Goal: Task Accomplishment & Management: Manage account settings

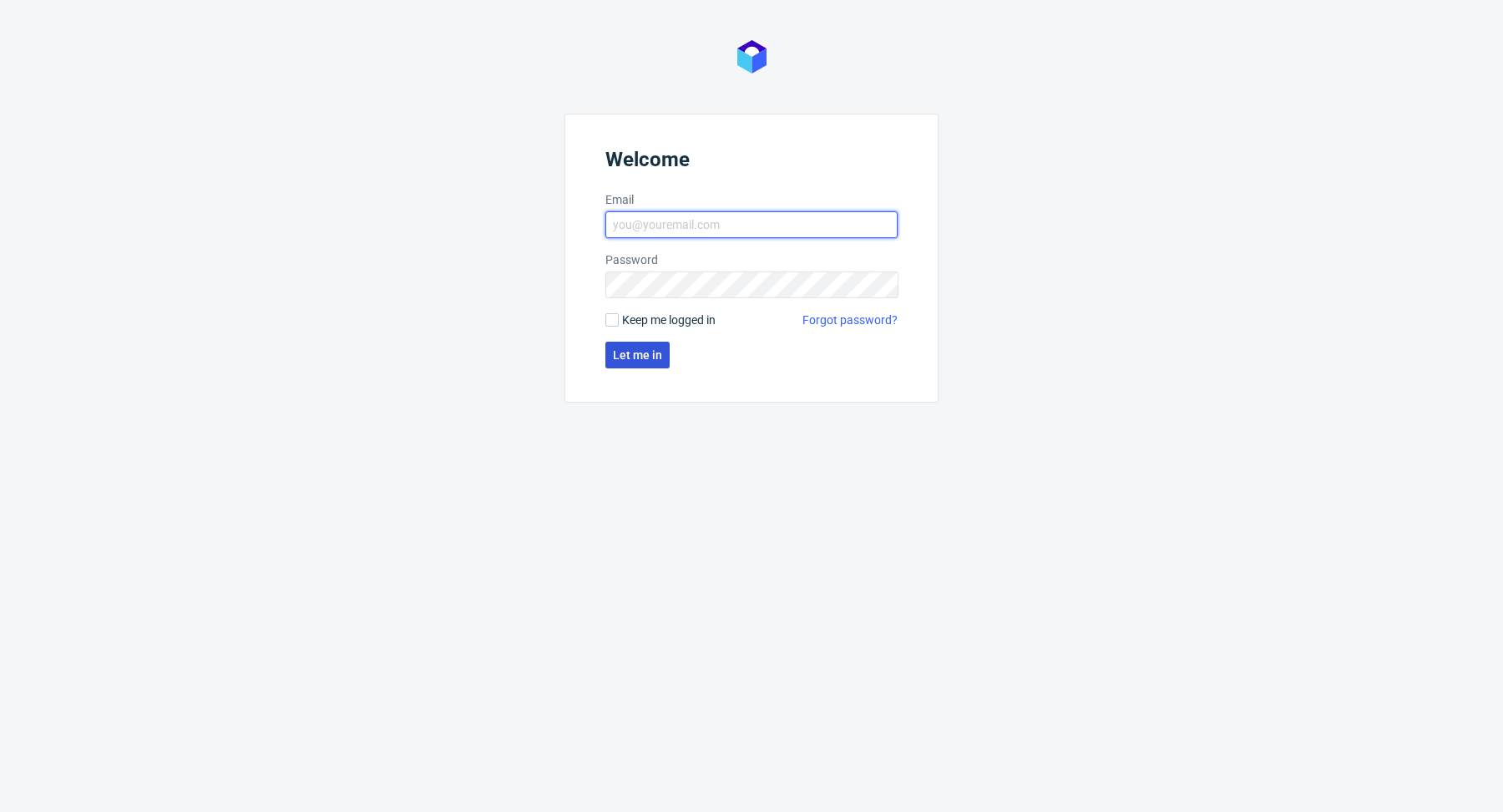
type input "[PERSON_NAME][EMAIL_ADDRESS][PERSON_NAME][DOMAIN_NAME]"
click at [626, 352] on span "Let me in" at bounding box center [637, 355] width 49 height 12
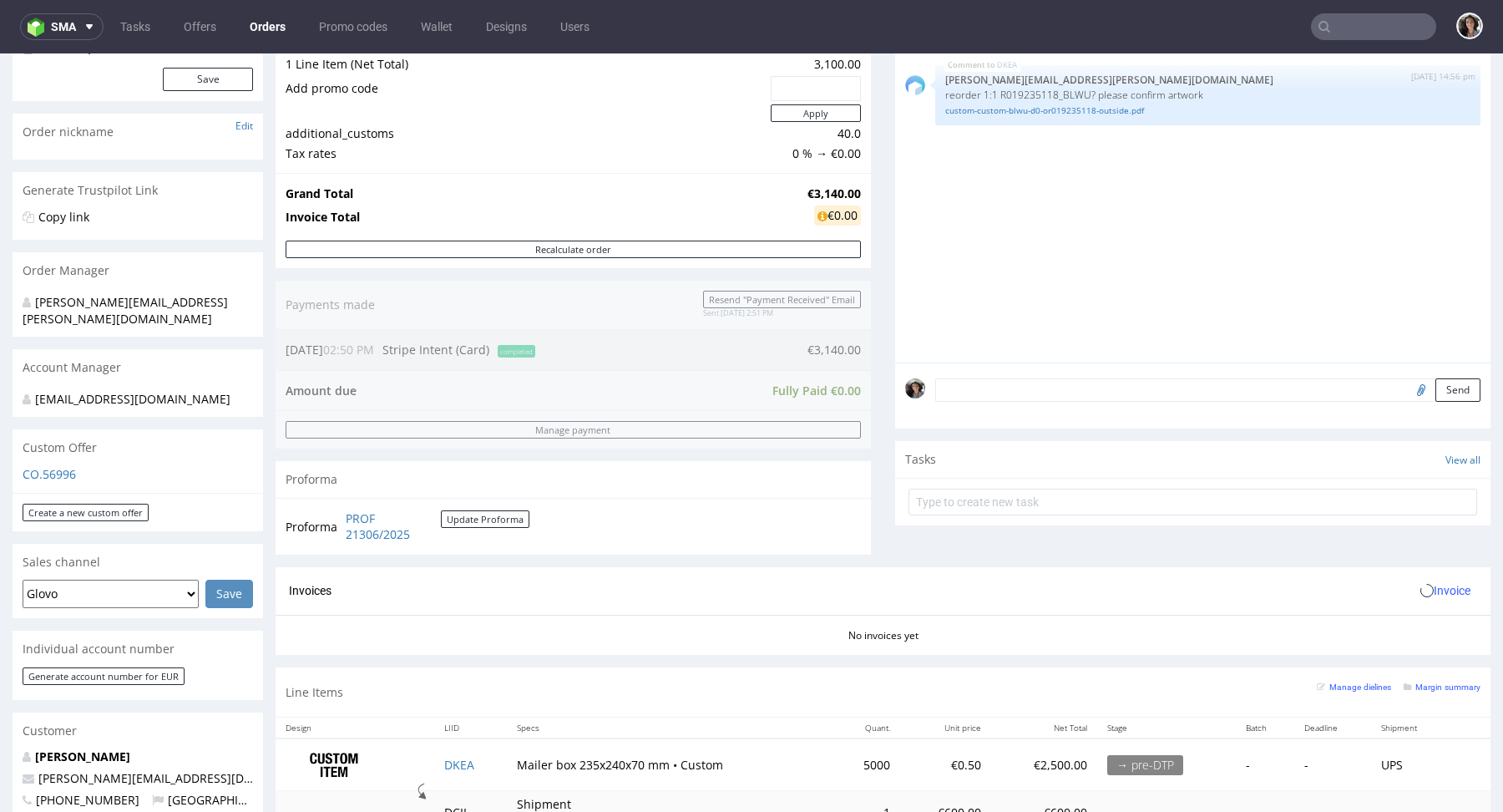
scroll to position [416, 0]
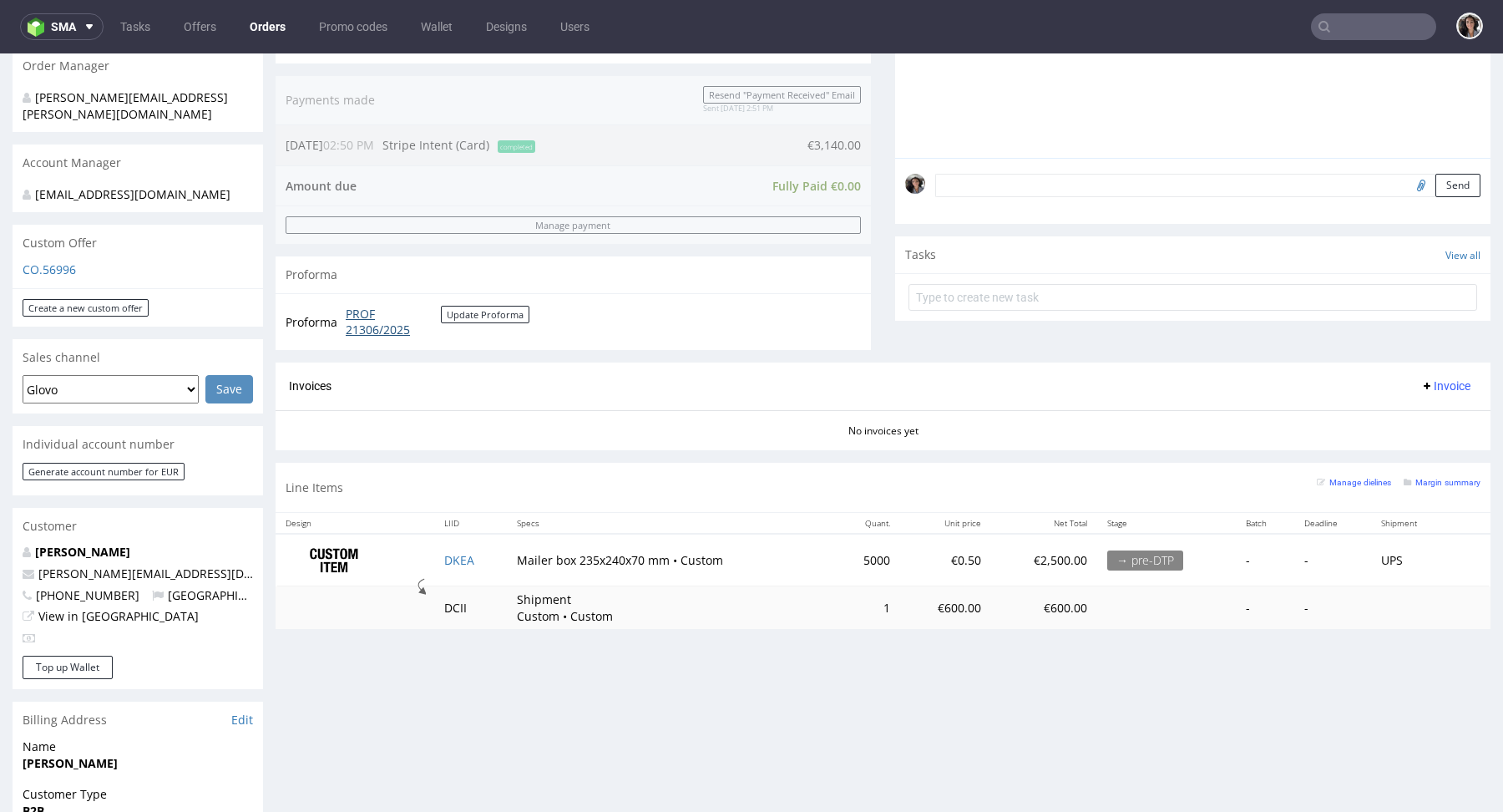
click at [374, 314] on link "PROF 21306/2025" at bounding box center [393, 322] width 95 height 33
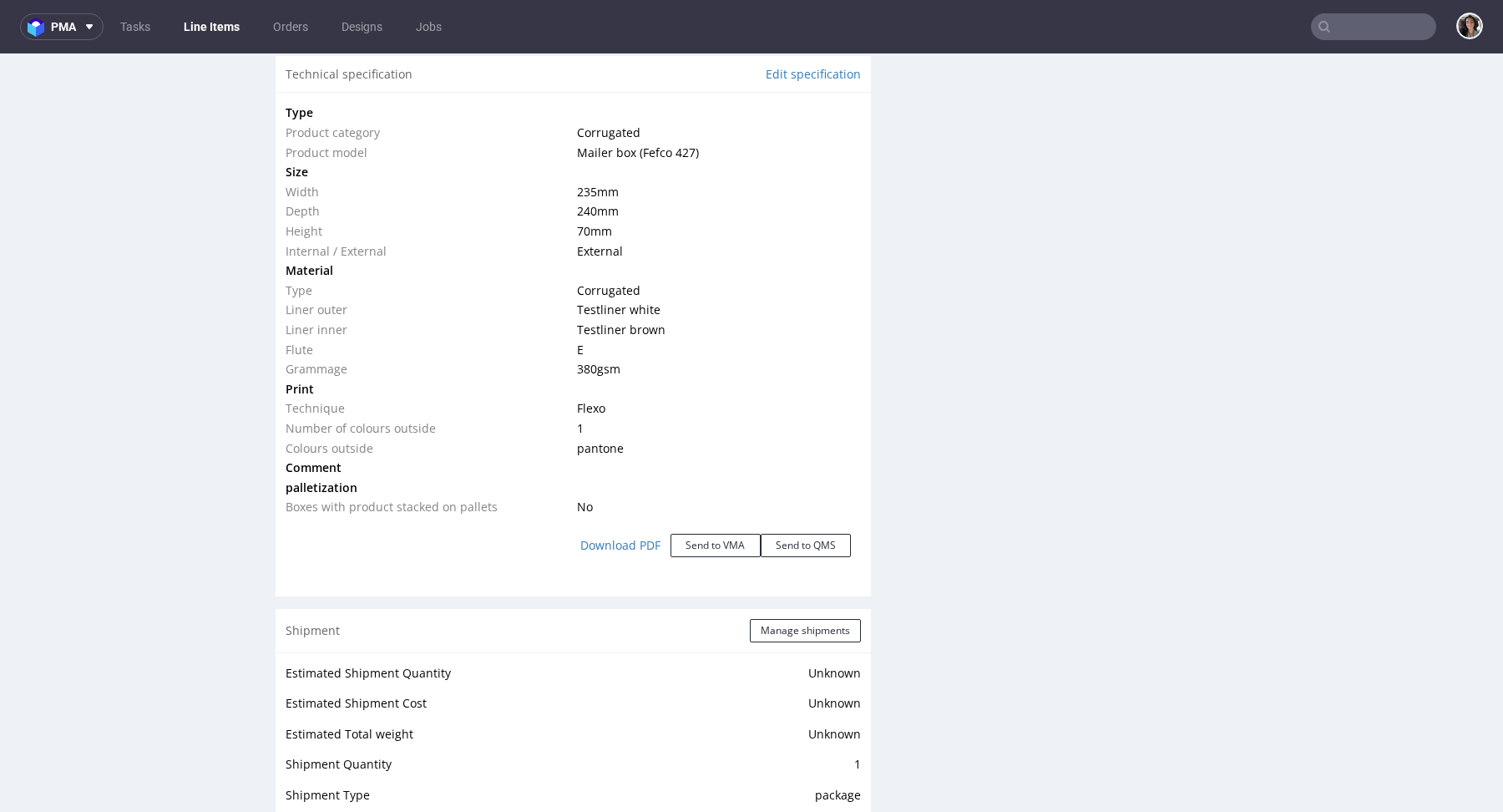
scroll to position [1690, 0]
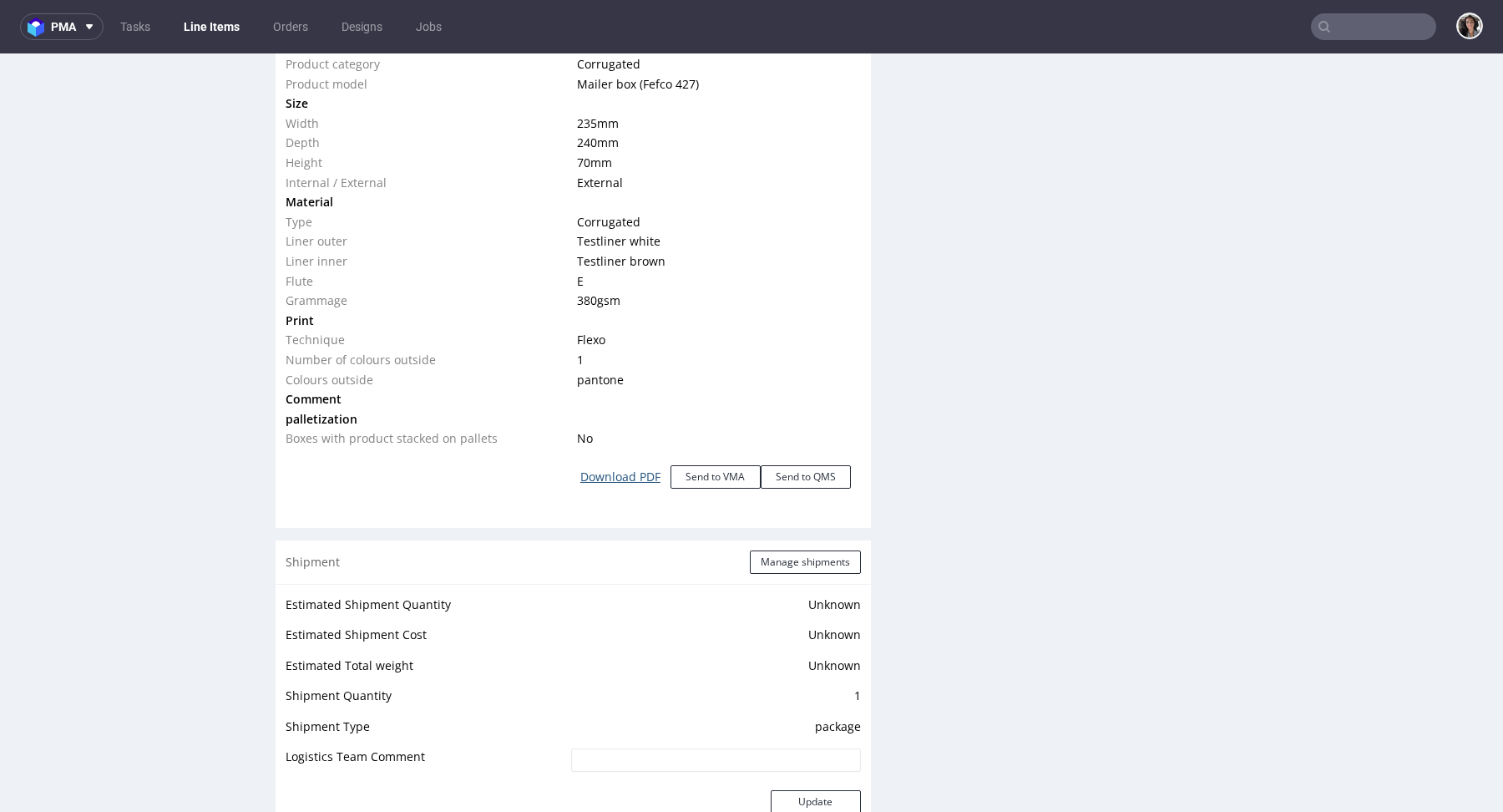
click at [623, 477] on link "Download PDF" at bounding box center [620, 477] width 100 height 37
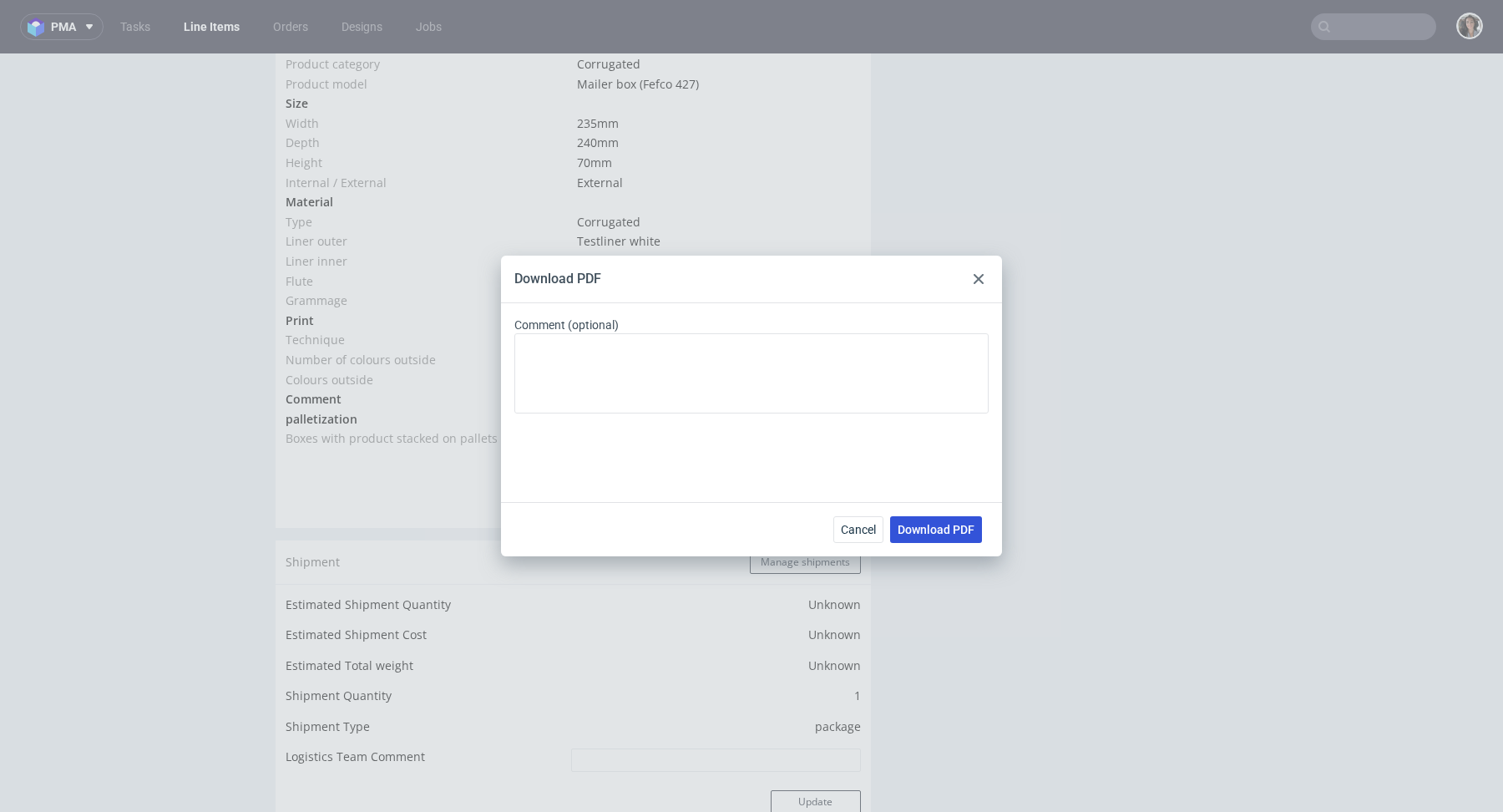
click at [944, 527] on span "Download PDF" at bounding box center [935, 530] width 77 height 12
click at [989, 275] on div "Download PDF" at bounding box center [752, 279] width 501 height 48
click at [980, 275] on icon at bounding box center [979, 279] width 10 height 10
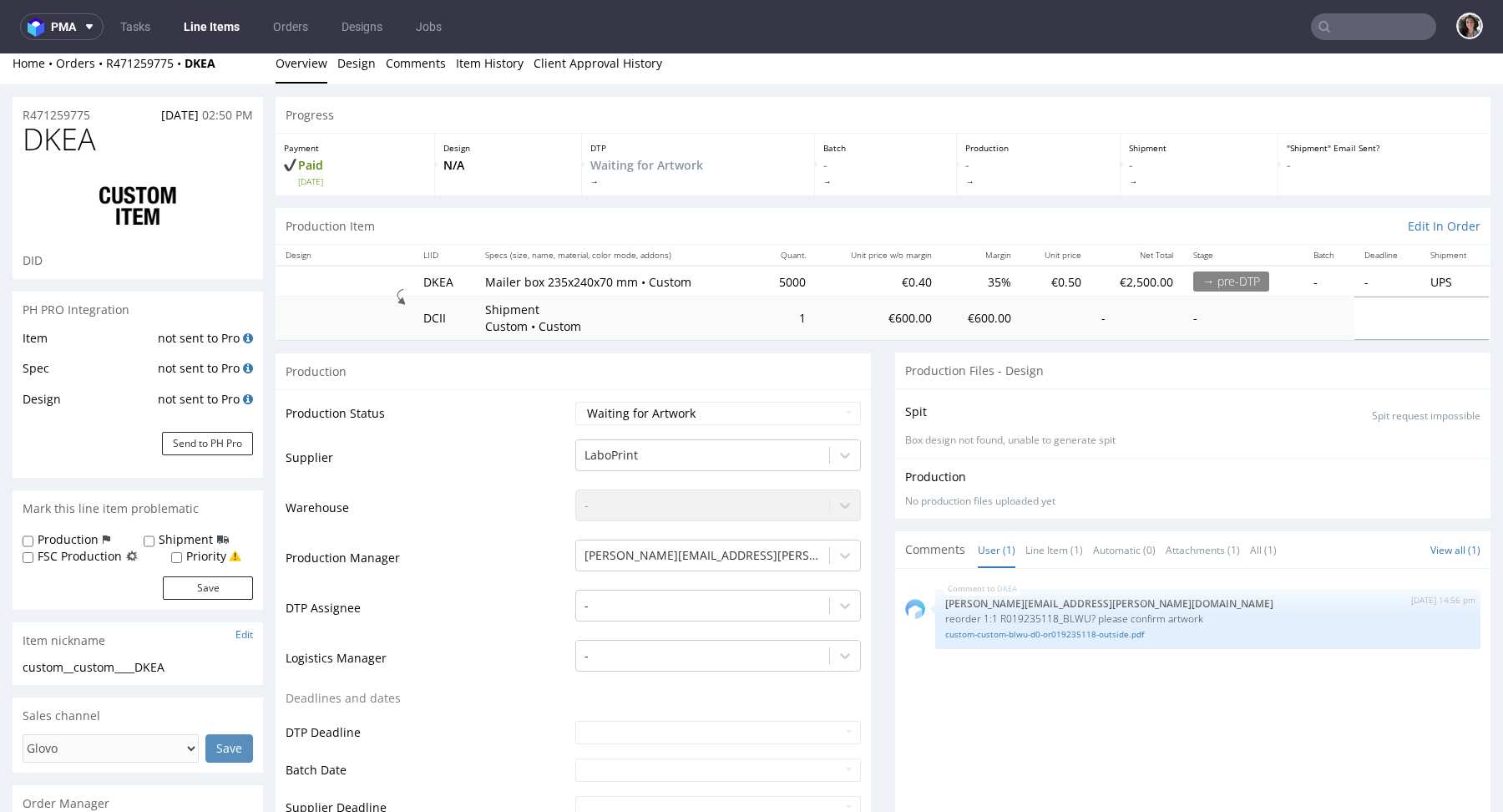
scroll to position [0, 0]
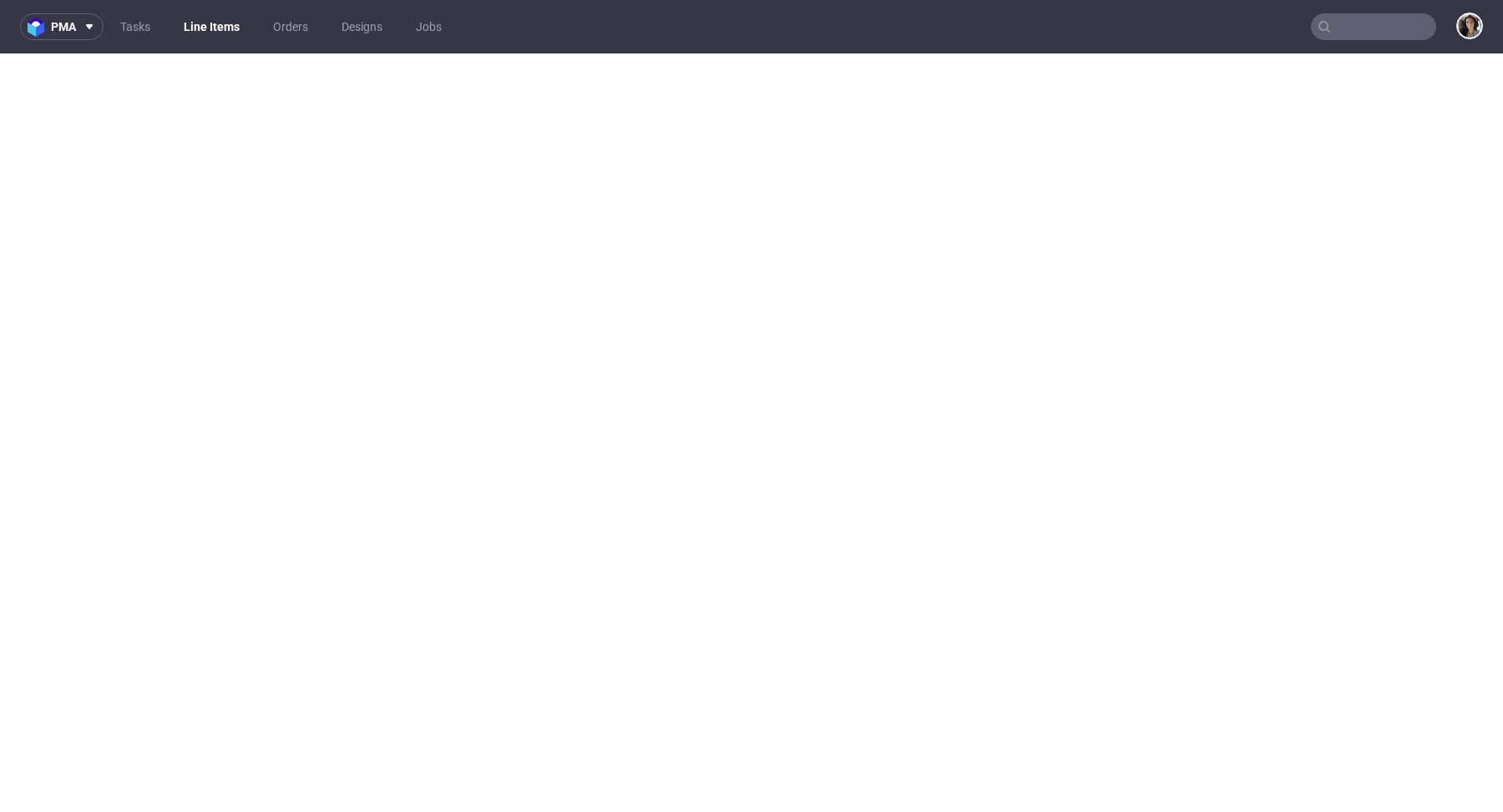
select select "in_progress"
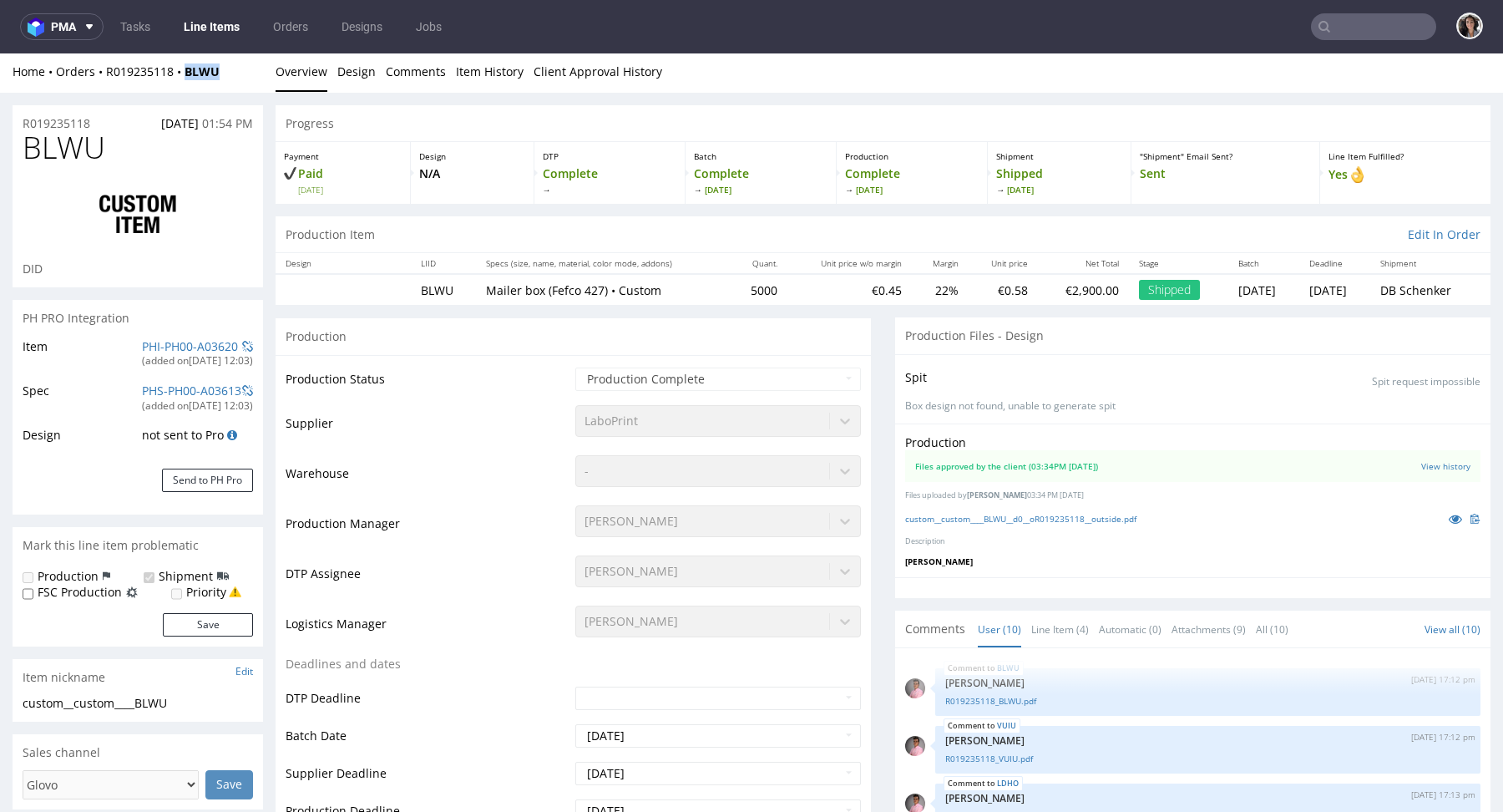
scroll to position [351, 0]
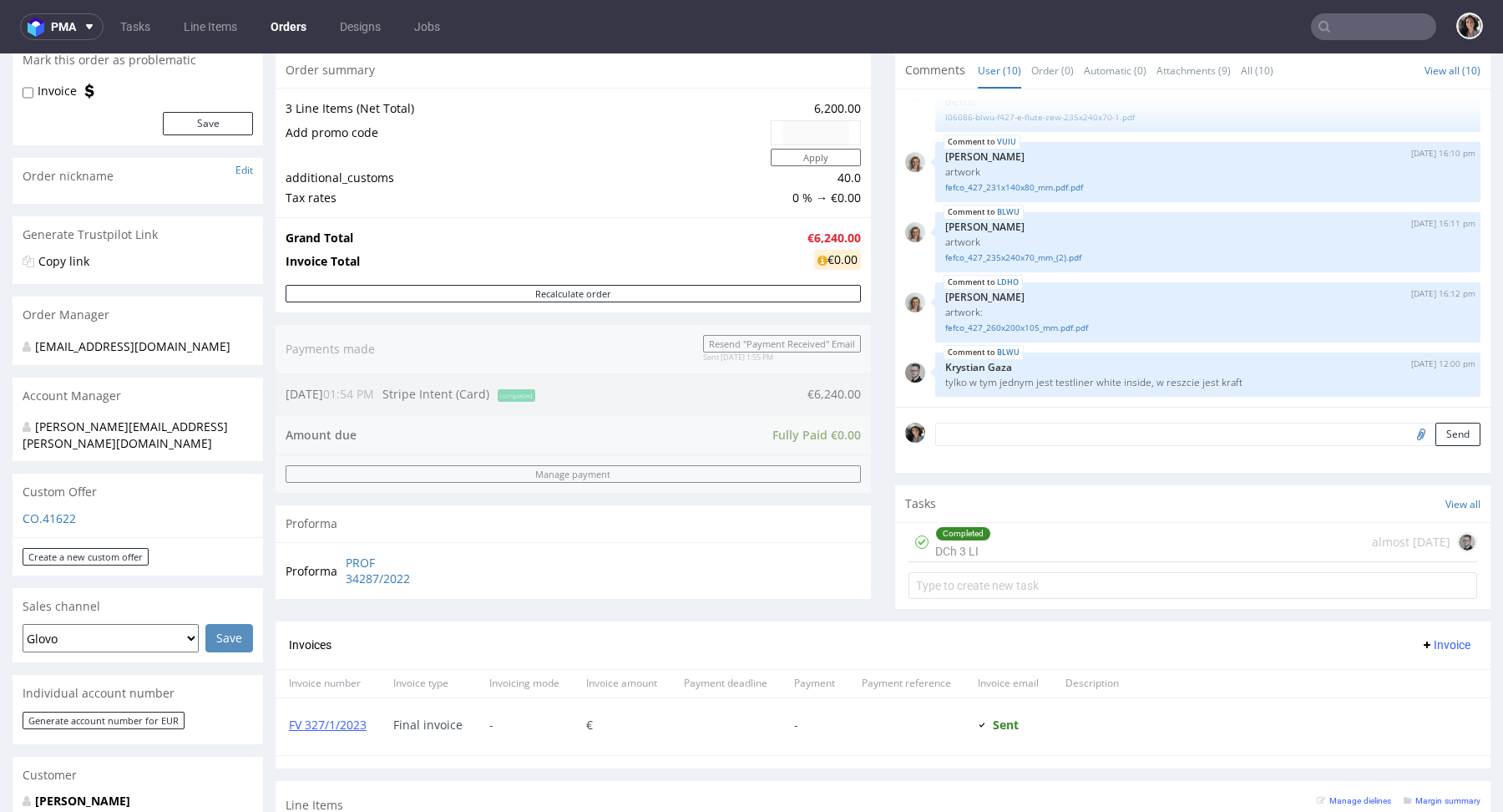
scroll to position [315, 0]
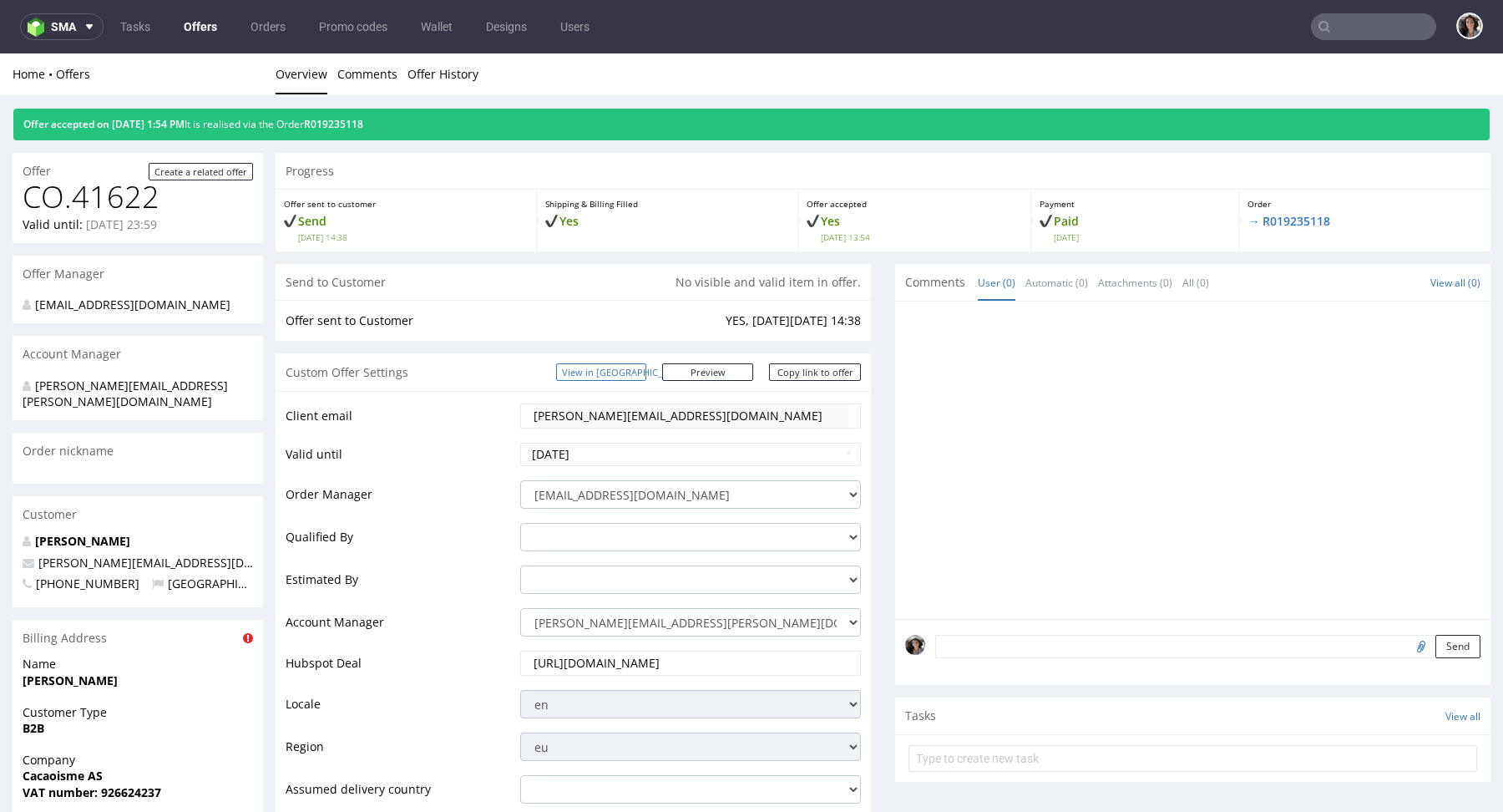
click at [646, 371] on link "View in [GEOGRAPHIC_DATA]" at bounding box center [601, 372] width 90 height 17
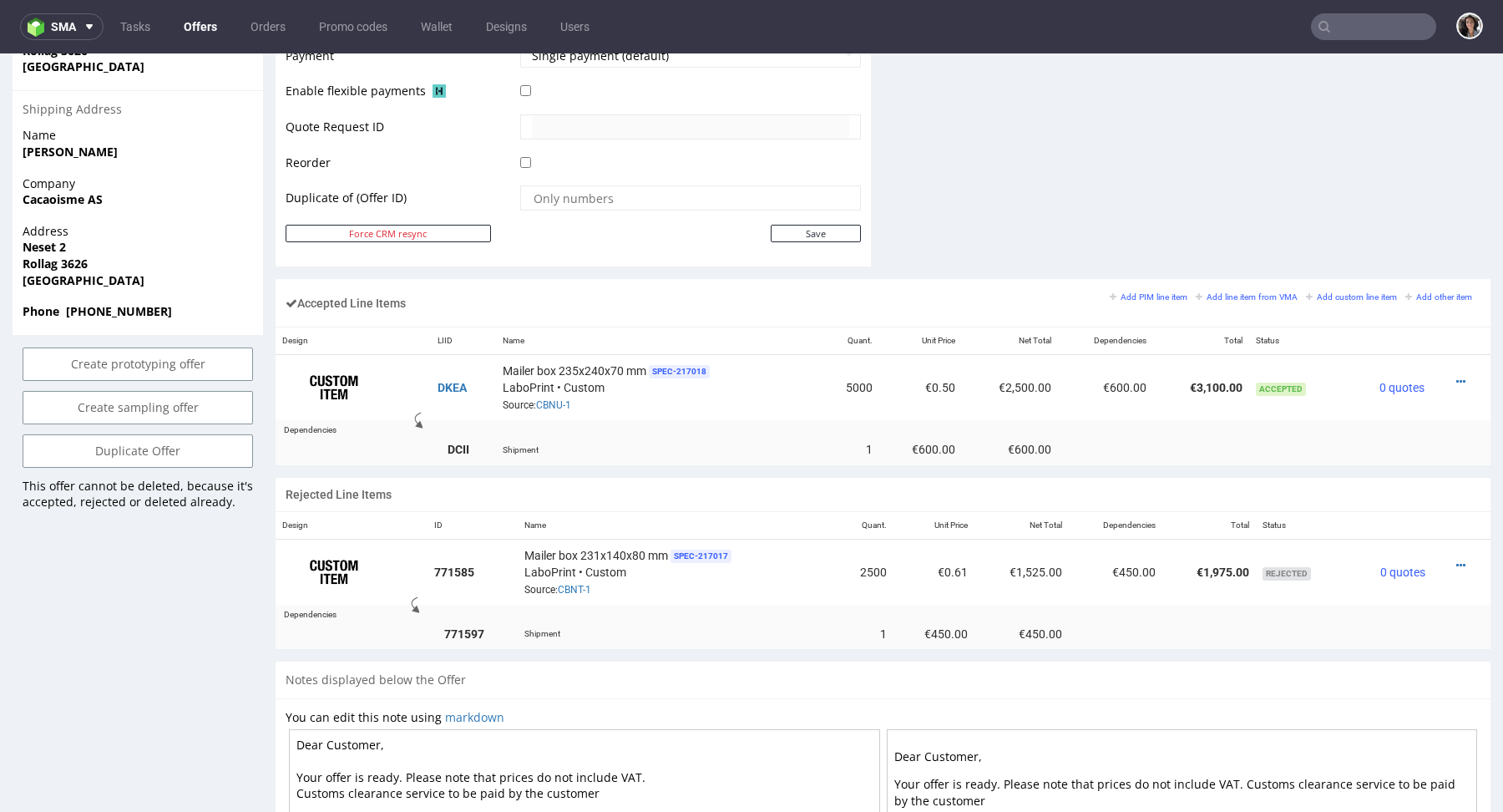
scroll to position [1068, 0]
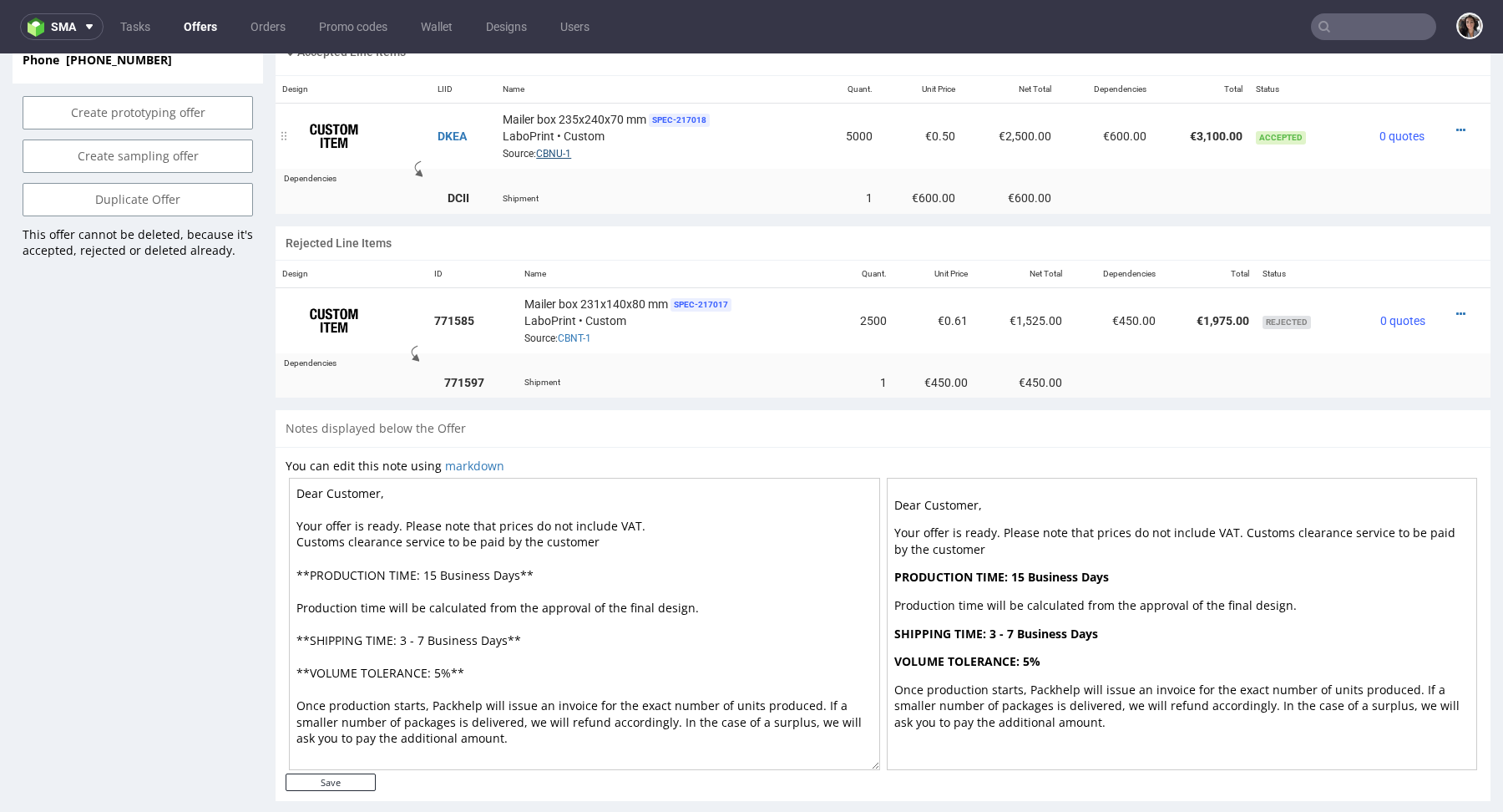
click at [553, 150] on link "CBNU-1" at bounding box center [554, 154] width 35 height 12
click at [675, 117] on span "SPEC- 217018" at bounding box center [679, 119] width 61 height 13
click at [555, 148] on link "CBNU-1" at bounding box center [554, 154] width 35 height 12
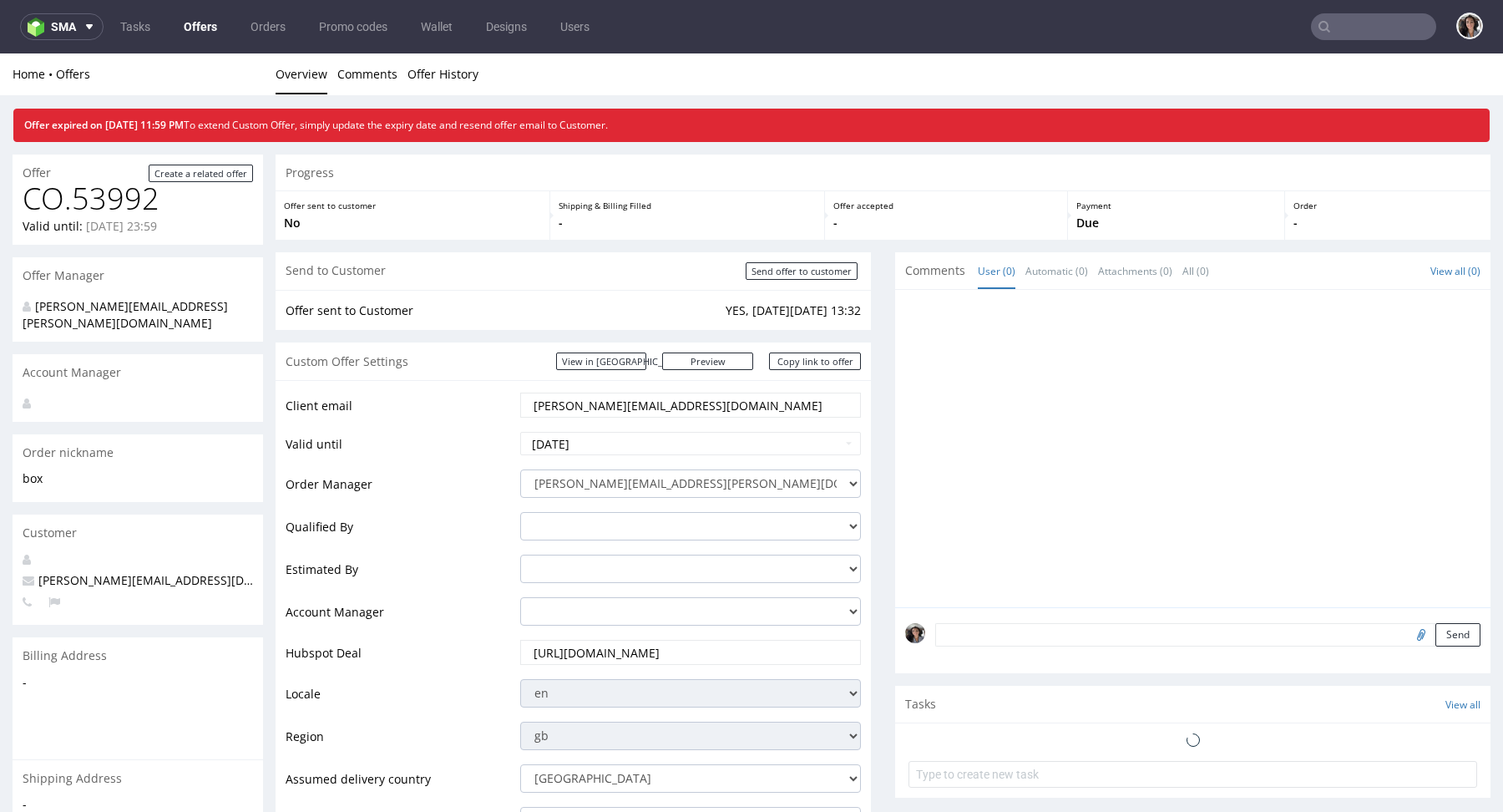
click at [1382, 33] on input "text" at bounding box center [1373, 26] width 125 height 27
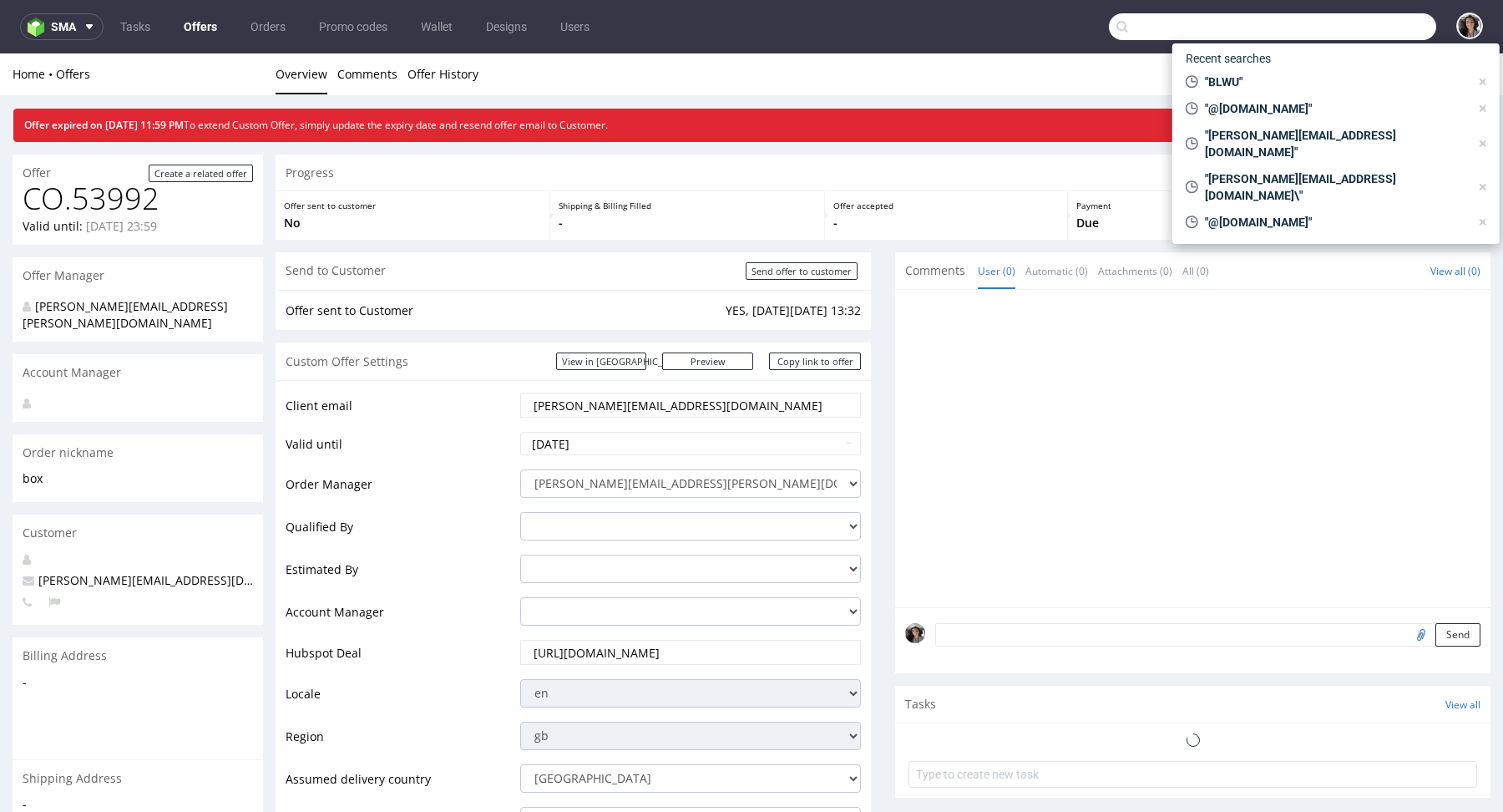
paste input "BLWU"
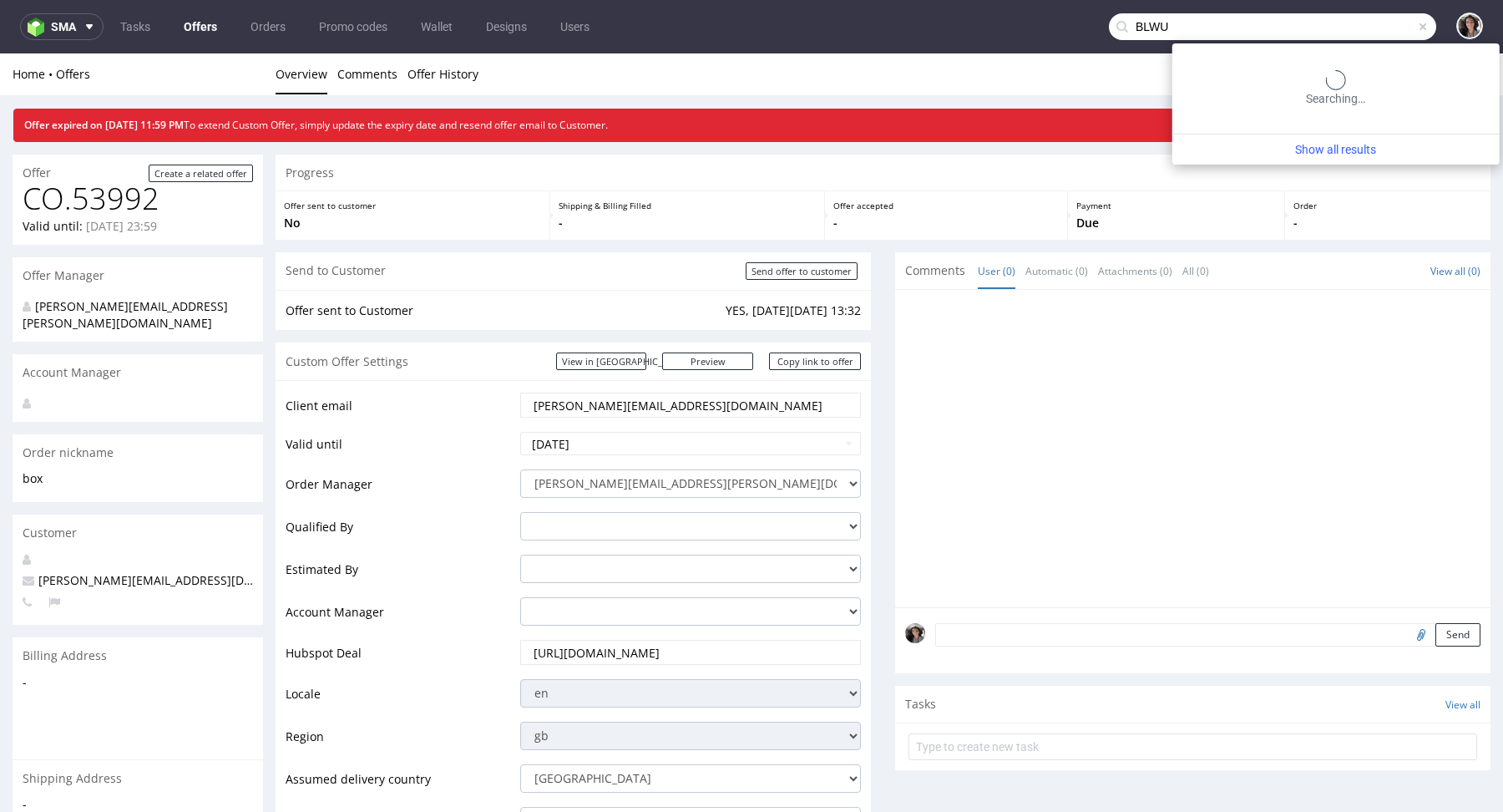
type input "BLWU"
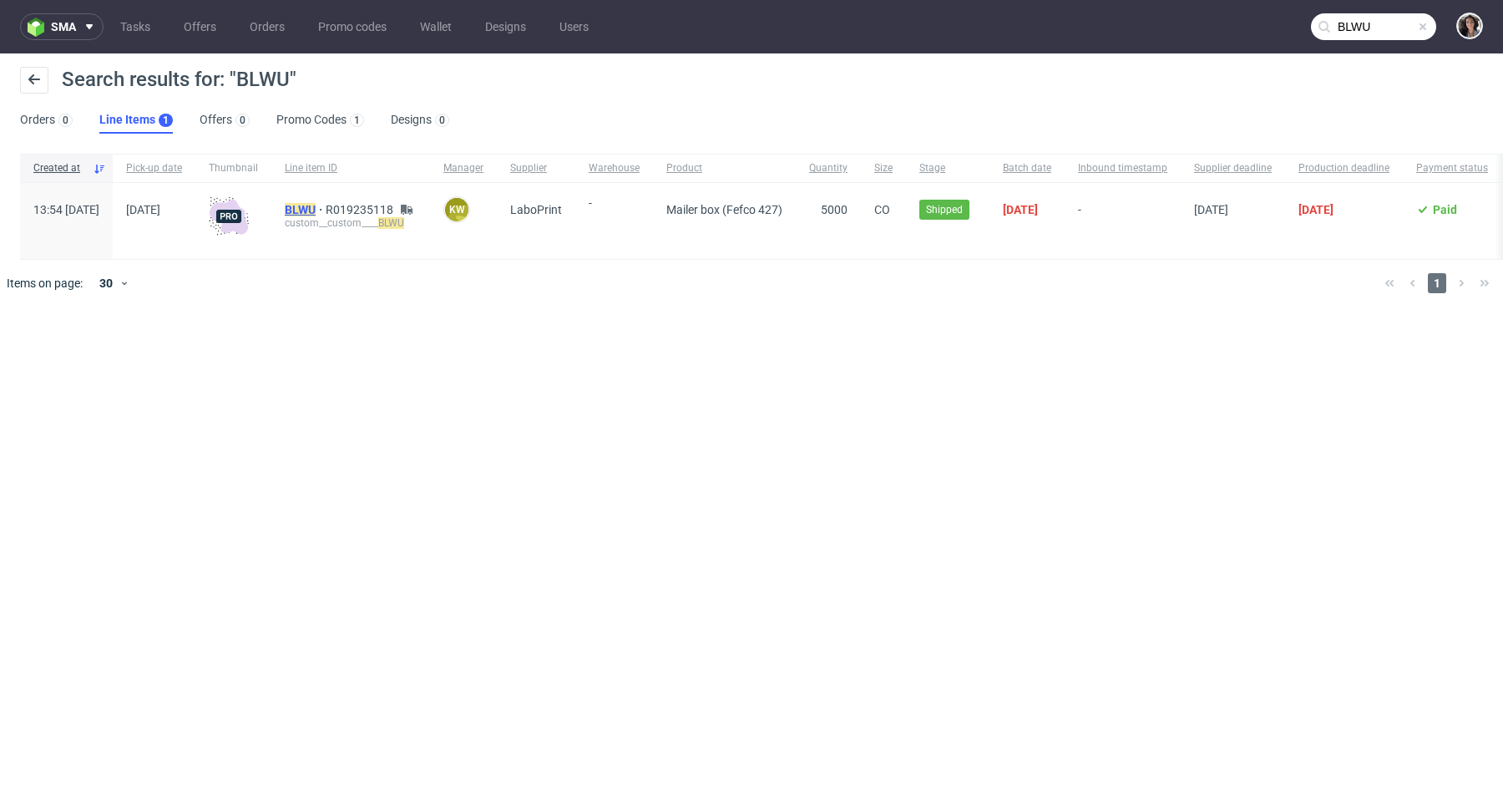
click at [315, 213] on mark "BLWU" at bounding box center [301, 209] width 31 height 13
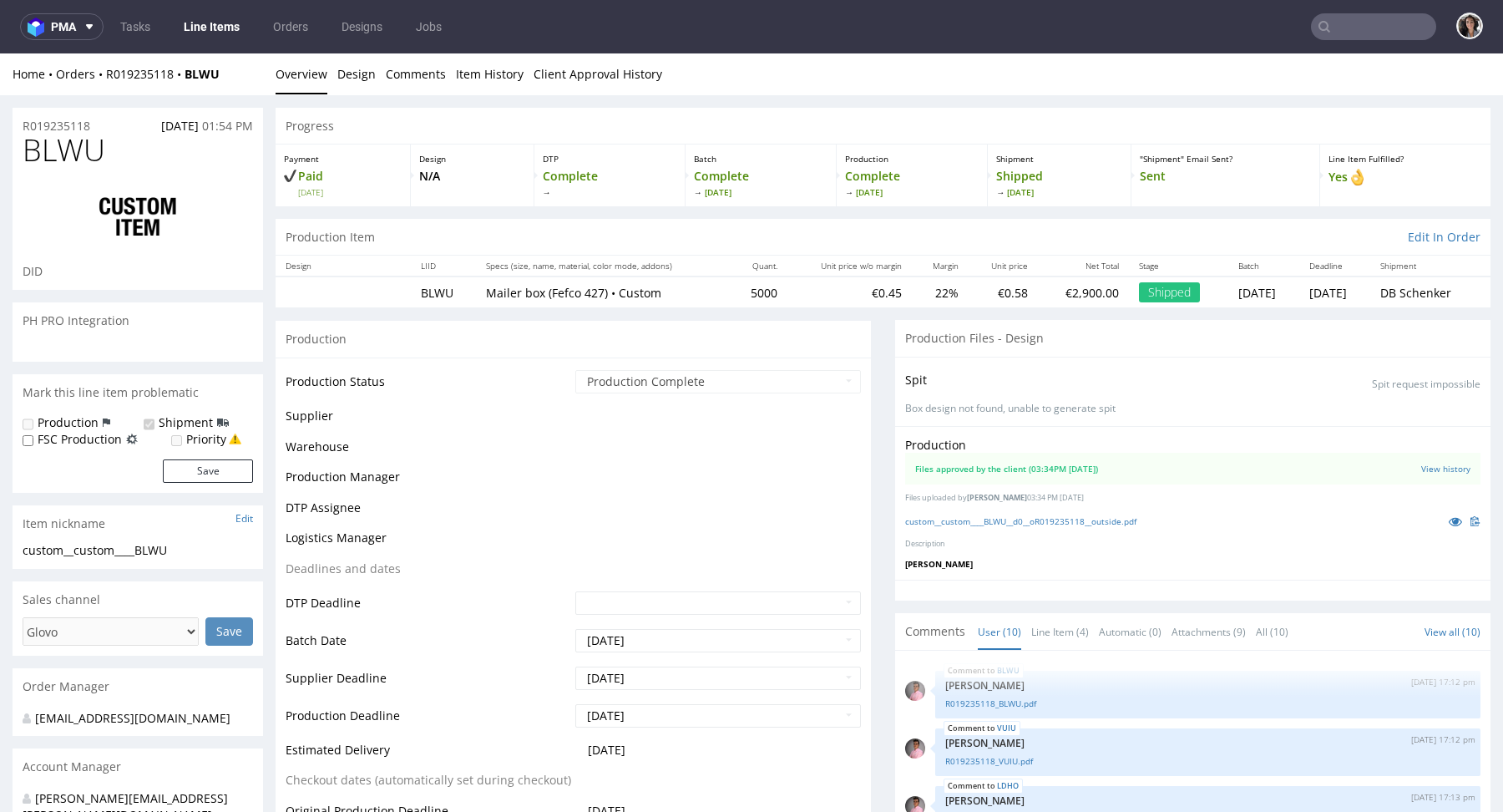
scroll to position [351, 0]
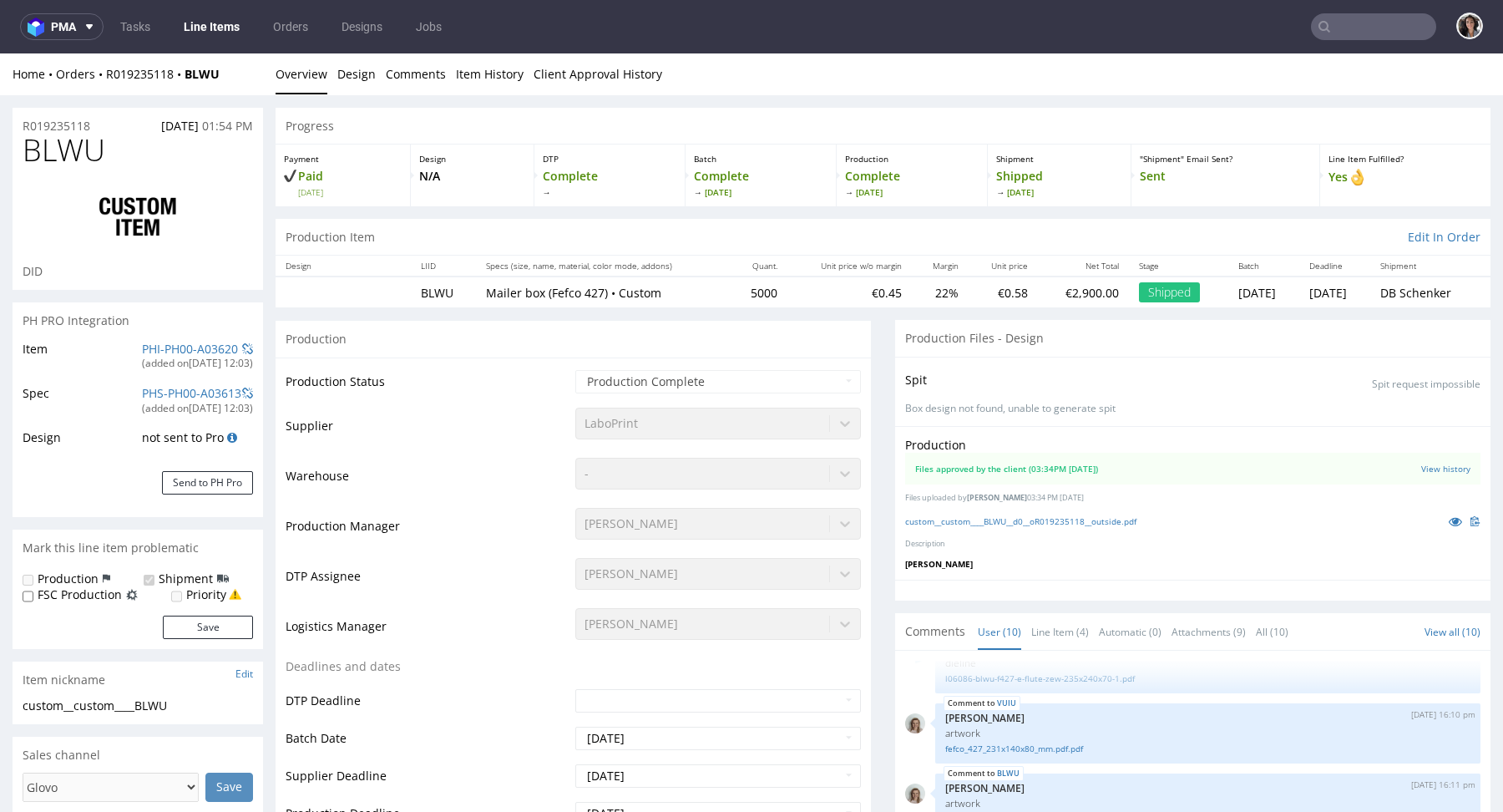
select select "in_progress"
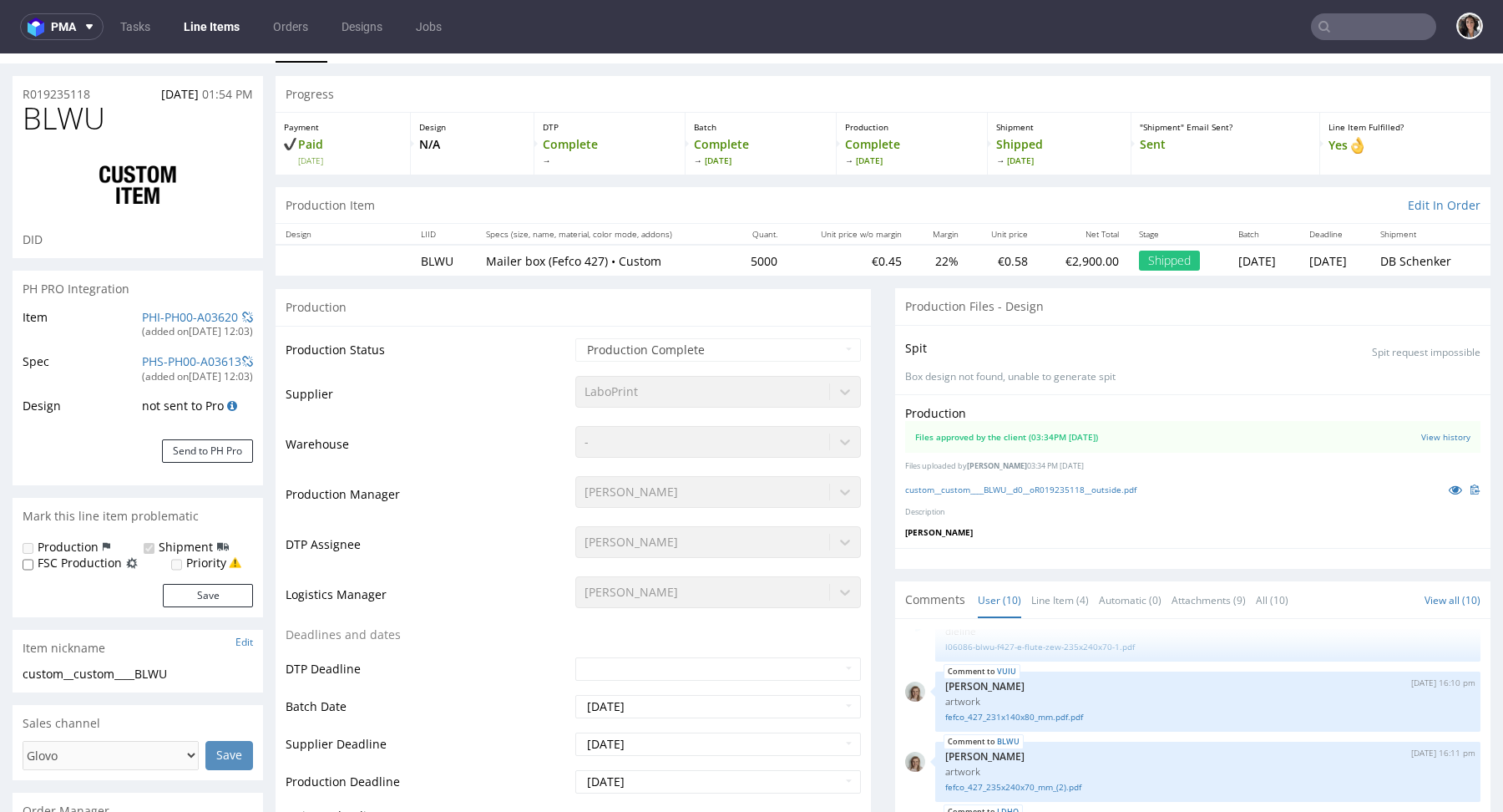
scroll to position [36, 0]
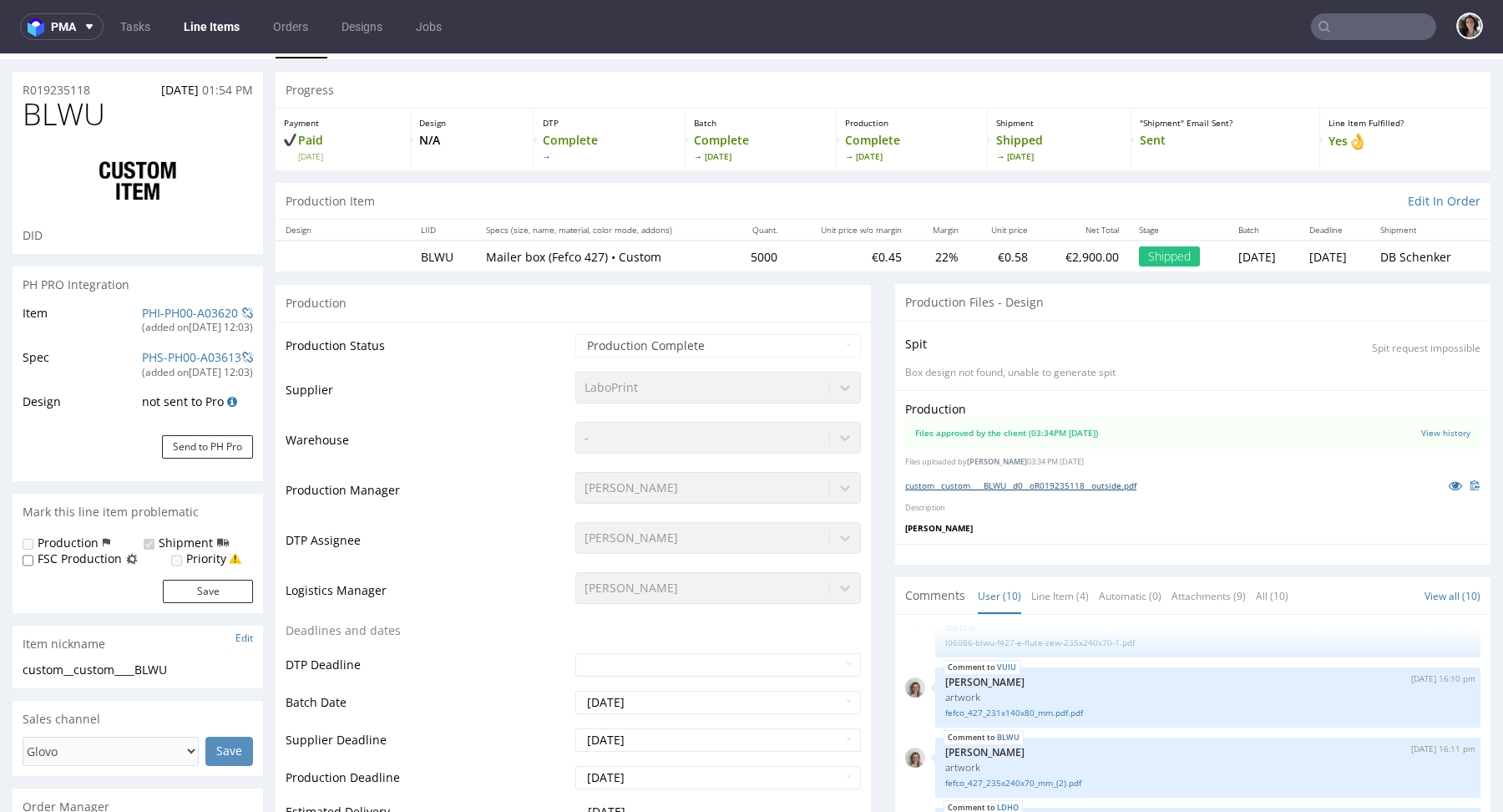
click at [1023, 484] on link "custom__custom____BLWU__d0__oR019235118__outside.pdf" at bounding box center [1021, 485] width 231 height 12
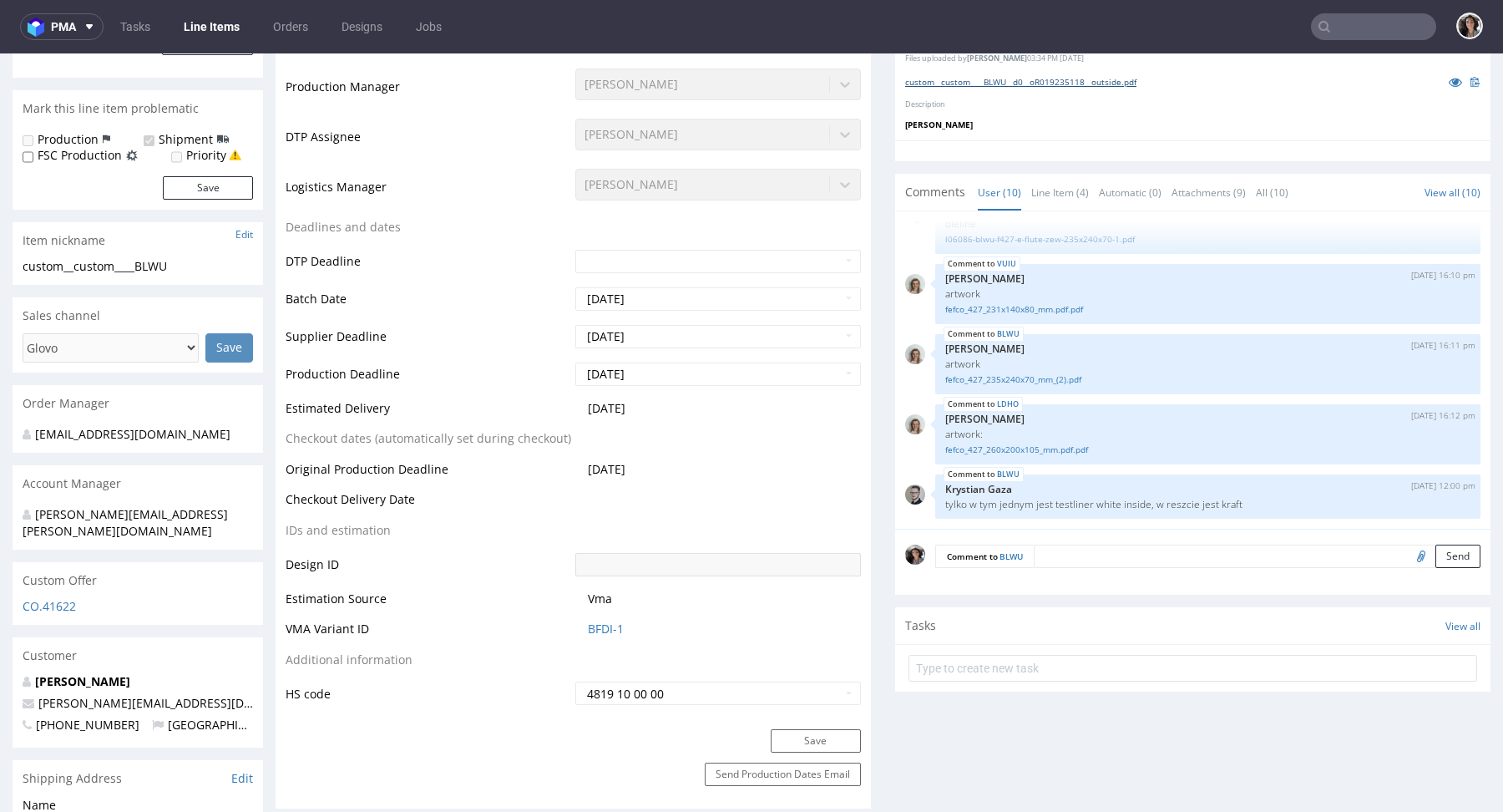
scroll to position [569, 0]
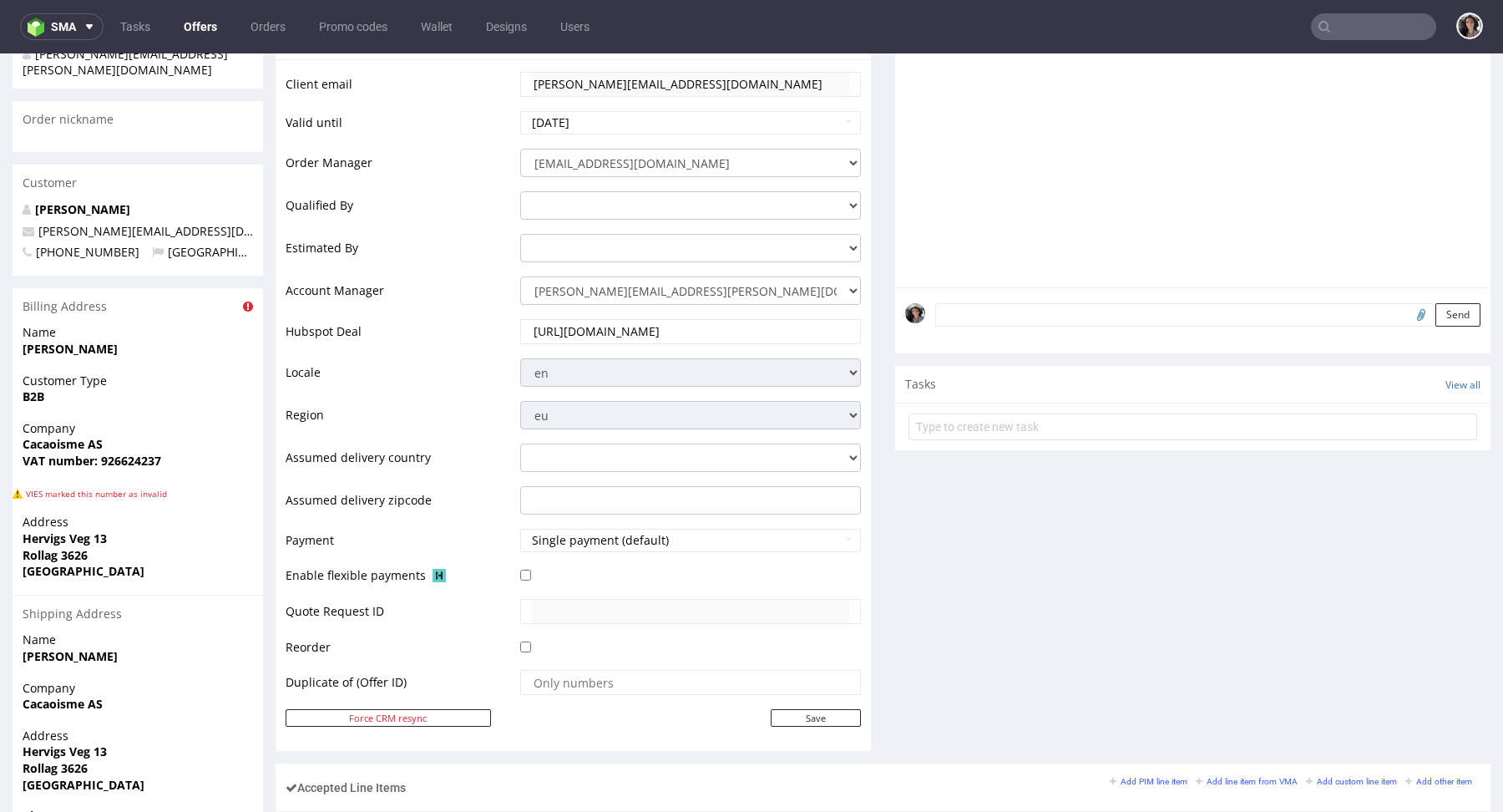
scroll to position [825, 0]
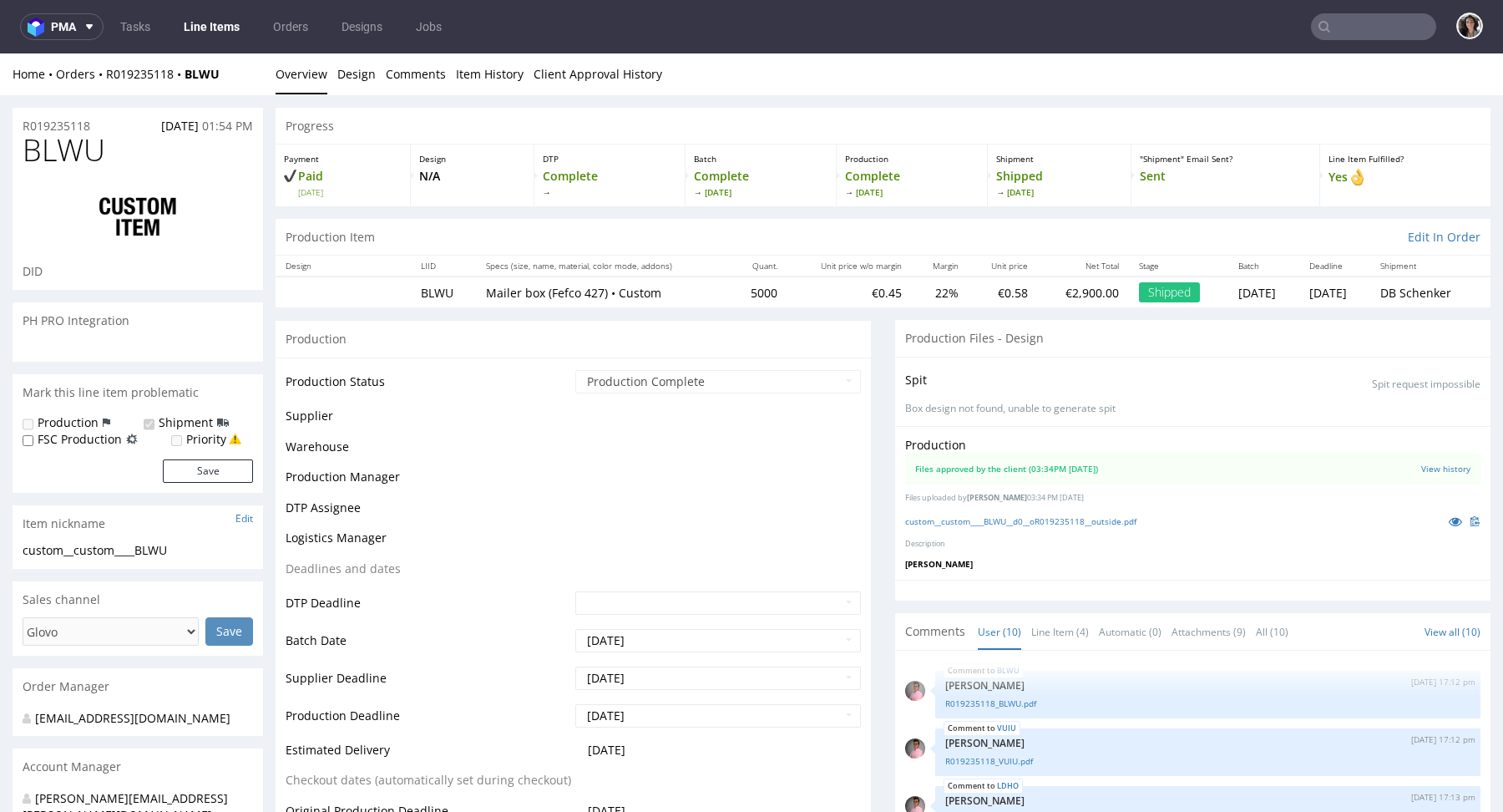
scroll to position [351, 0]
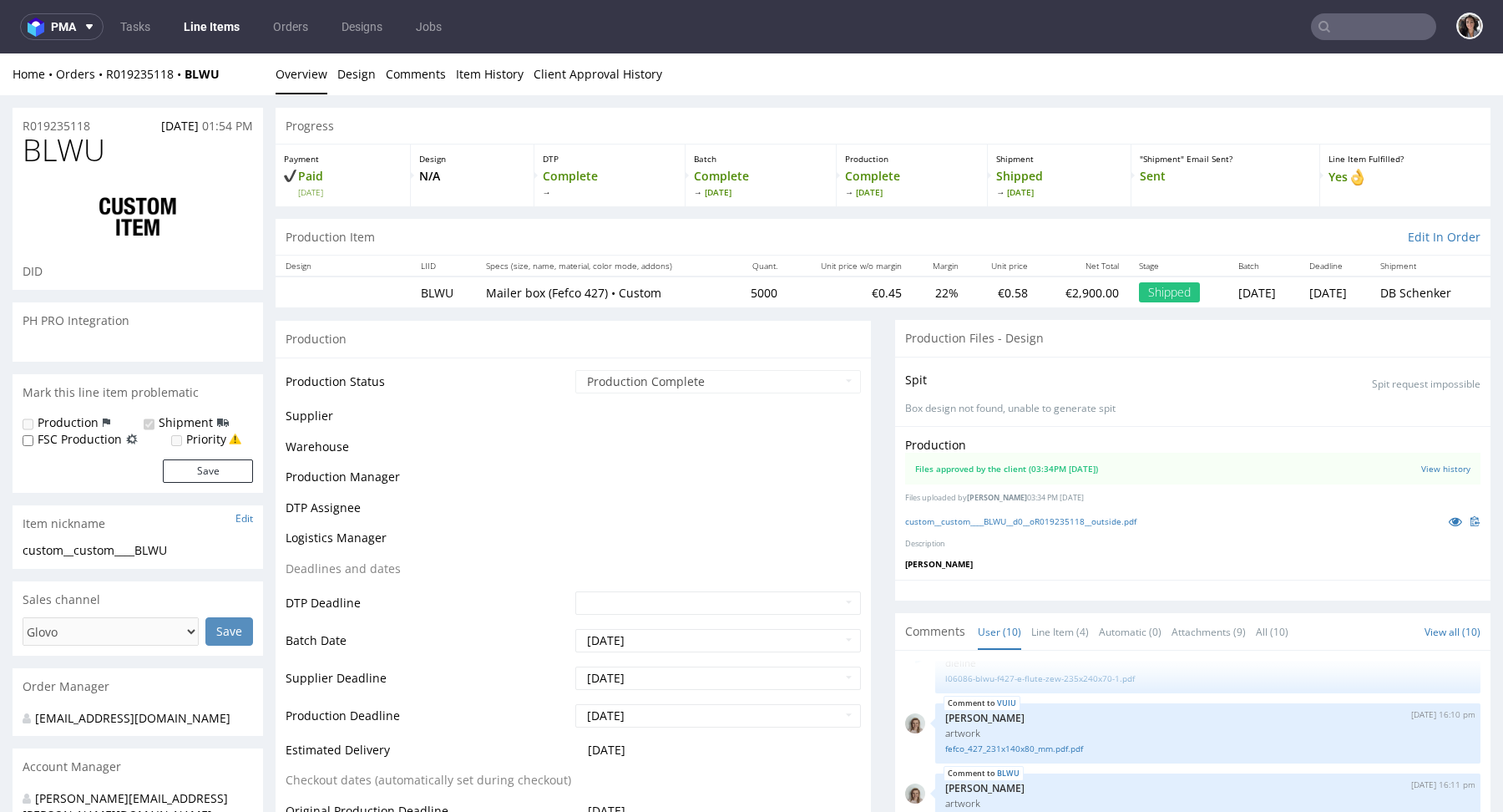
select select "in_progress"
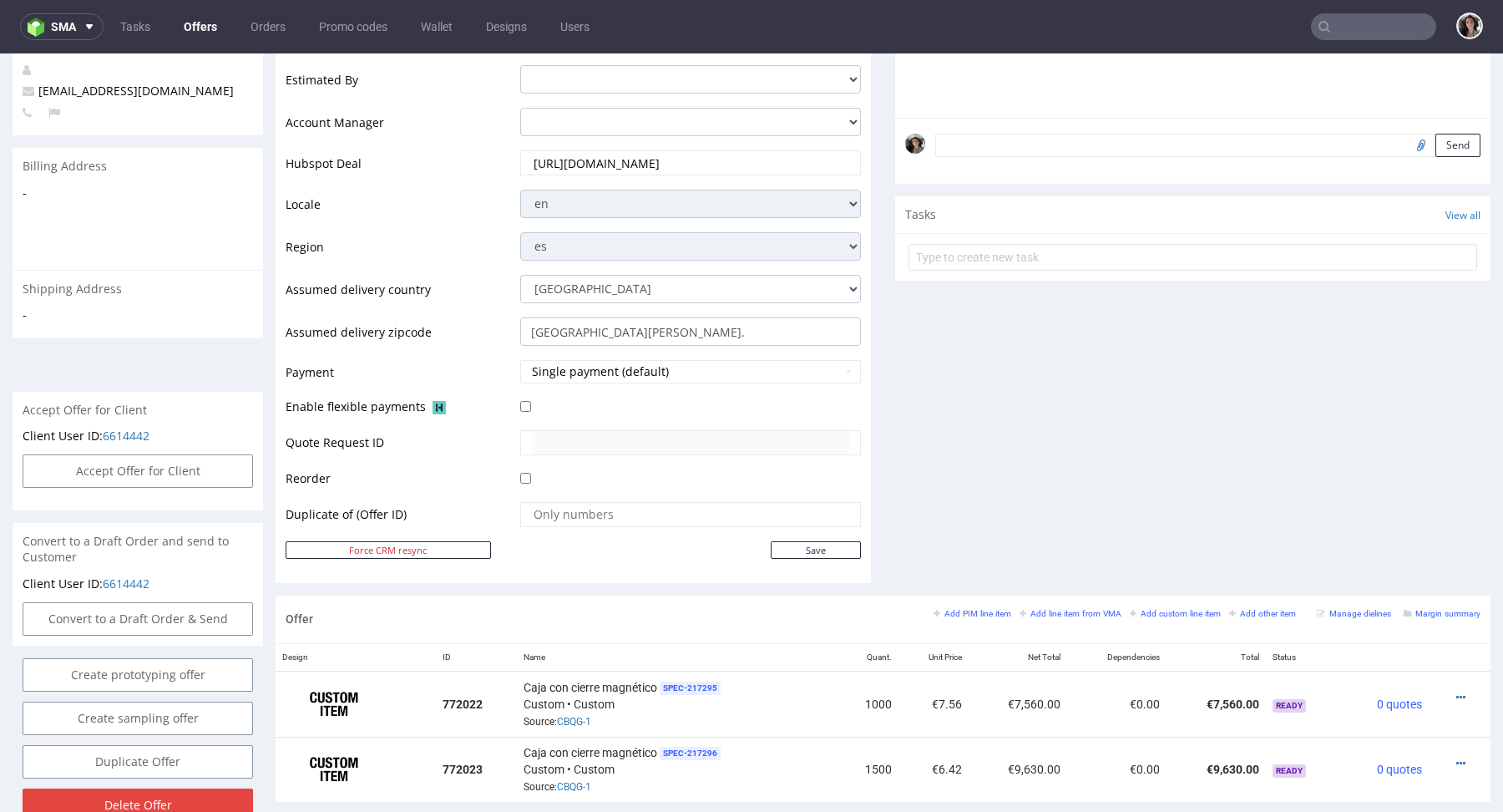
scroll to position [866, 0]
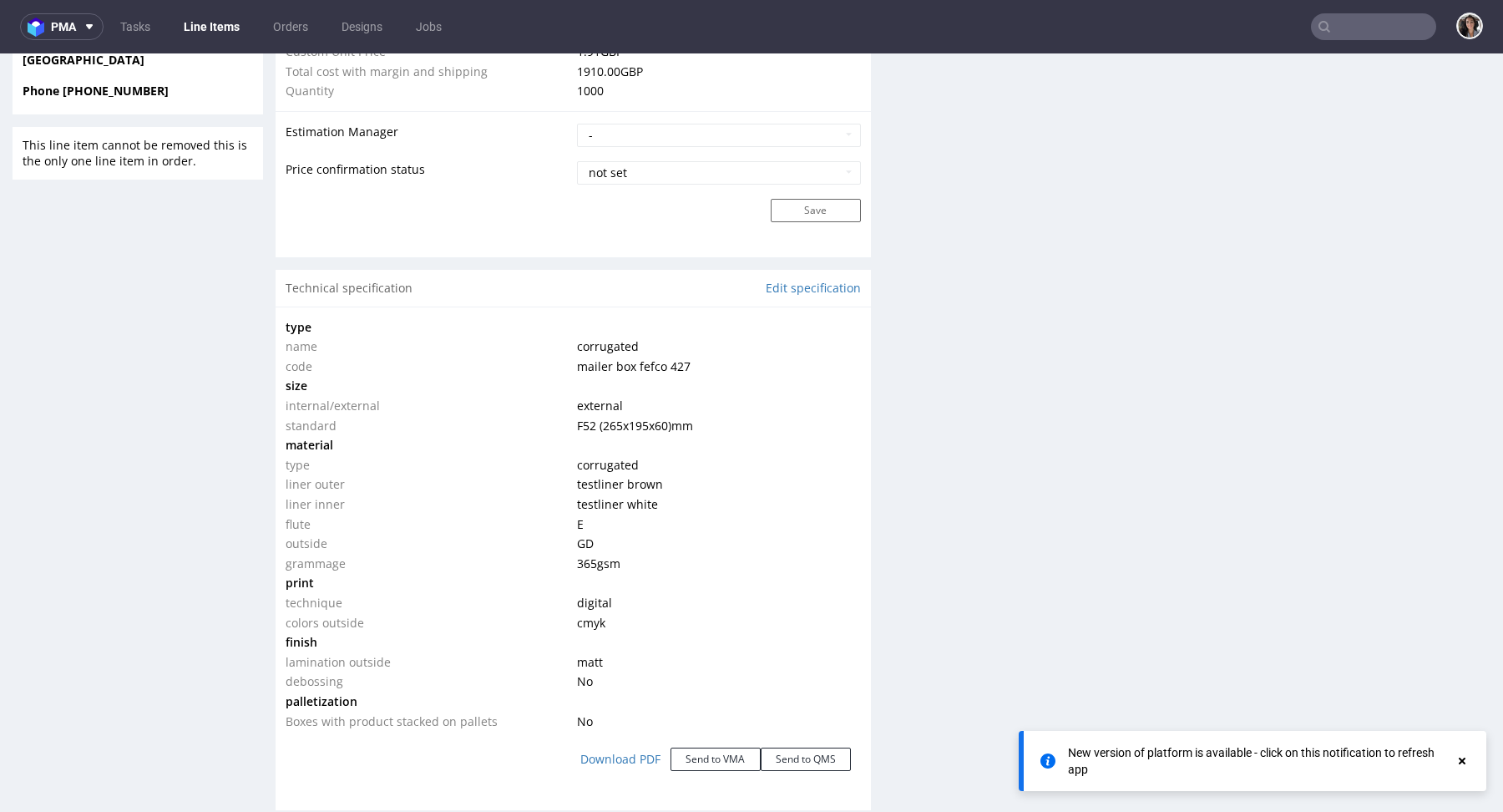
scroll to position [1396, 0]
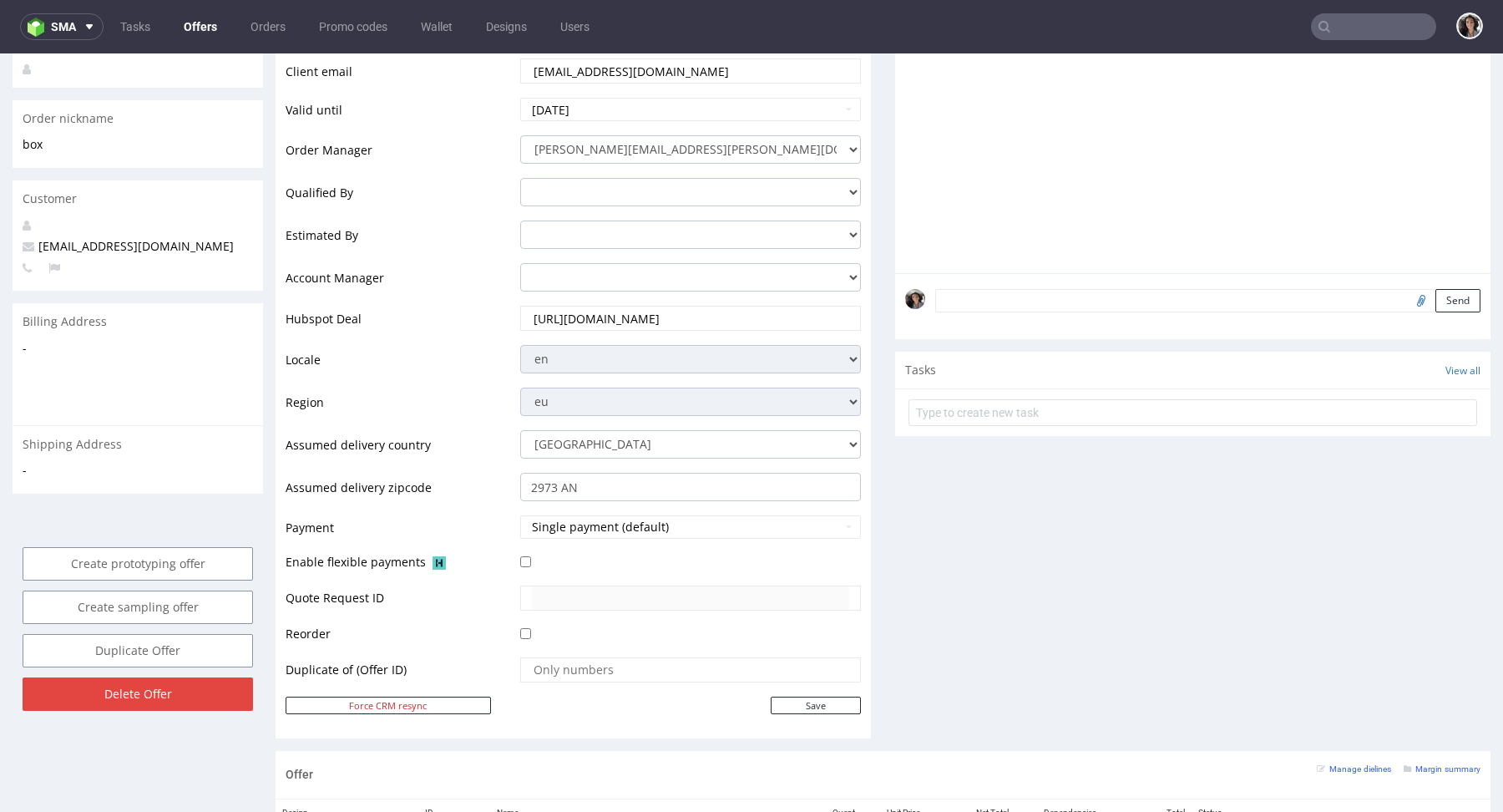
scroll to position [750, 0]
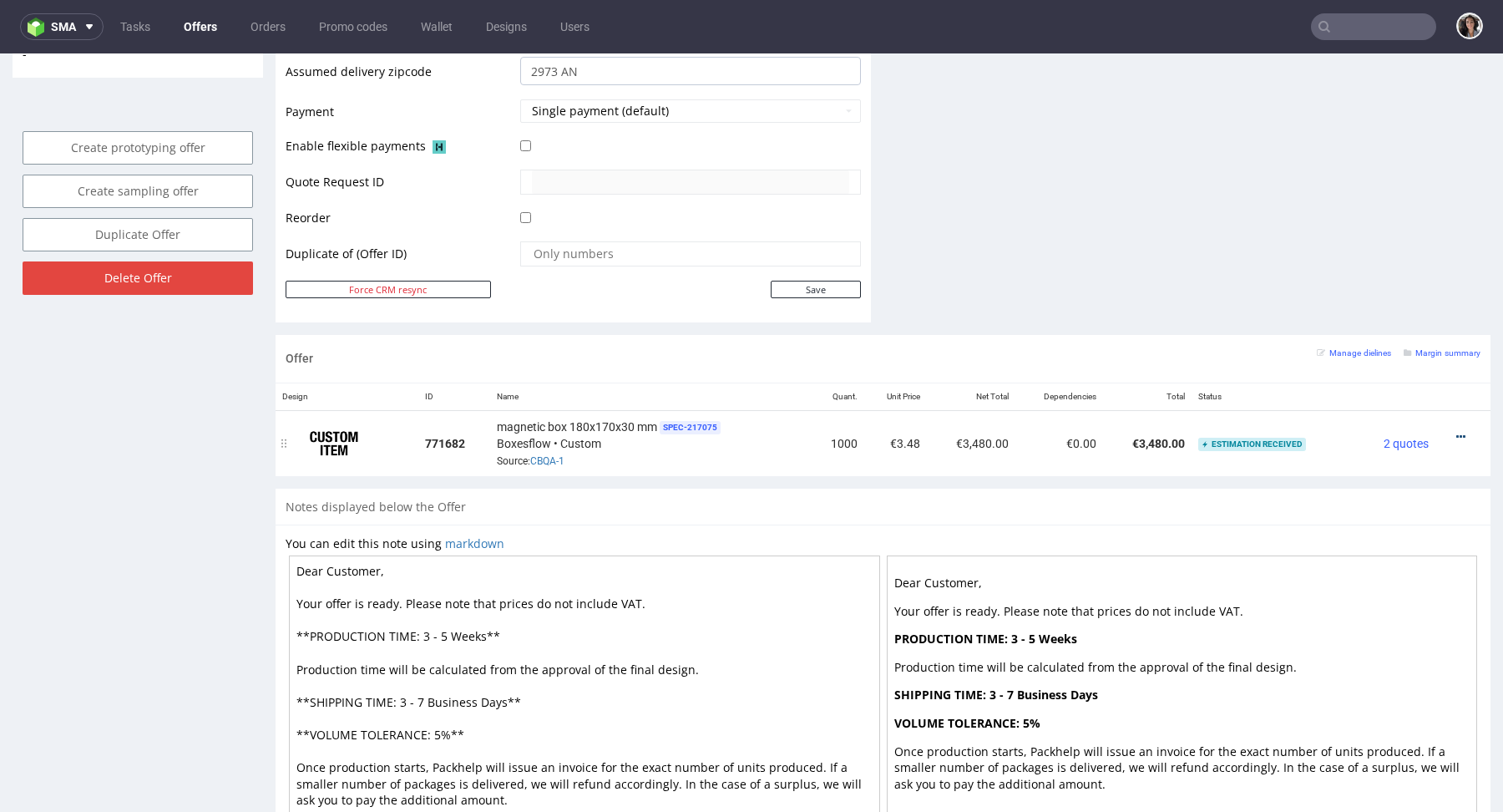
click at [1456, 434] on icon at bounding box center [1461, 437] width 10 height 12
click at [1367, 362] on span "Edit item specification" at bounding box center [1389, 370] width 125 height 16
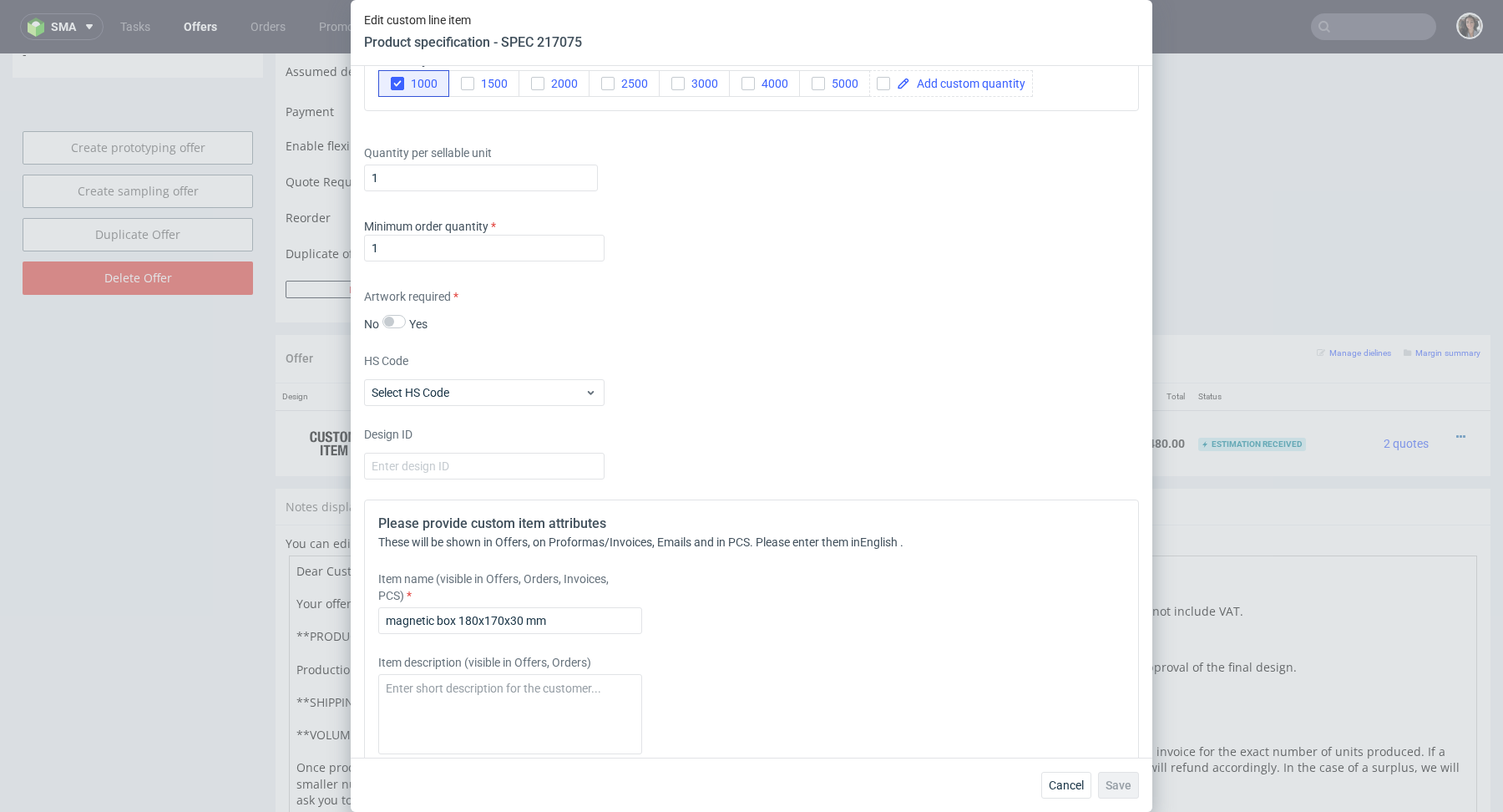
scroll to position [1562, 0]
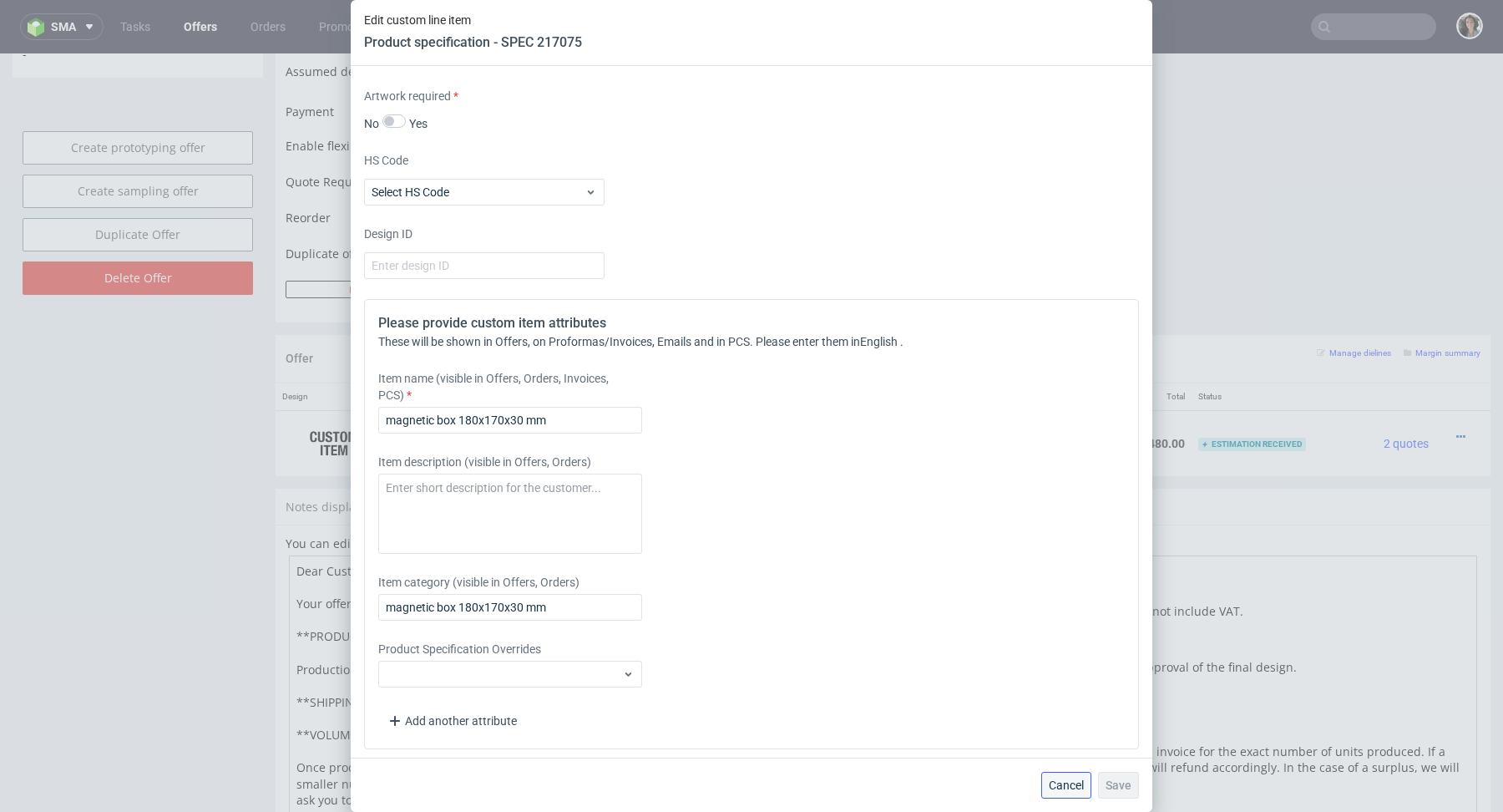
click at [1062, 793] on button "Cancel" at bounding box center [1067, 784] width 50 height 27
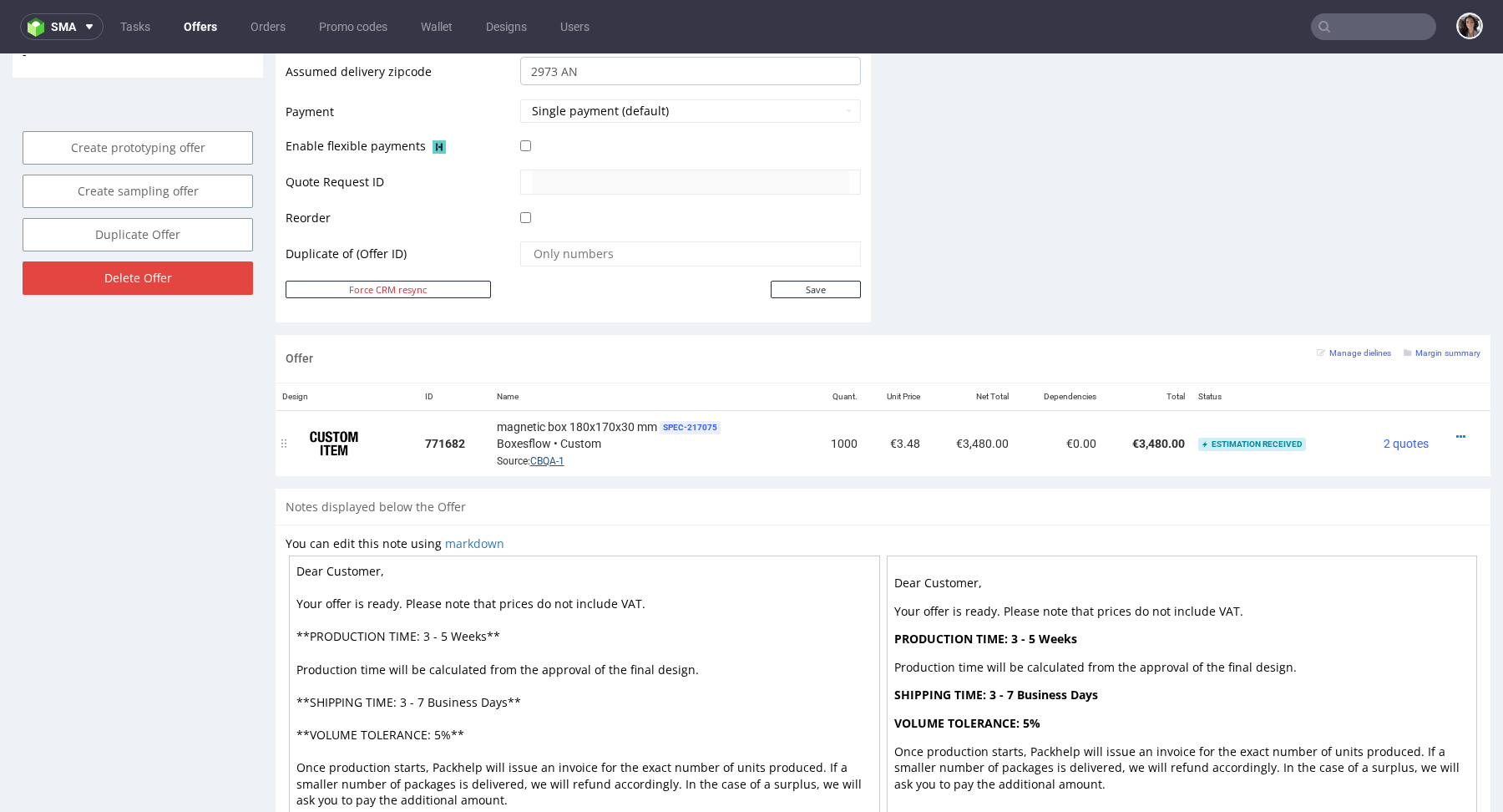
click at [540, 458] on link "CBQA-1" at bounding box center [548, 461] width 35 height 12
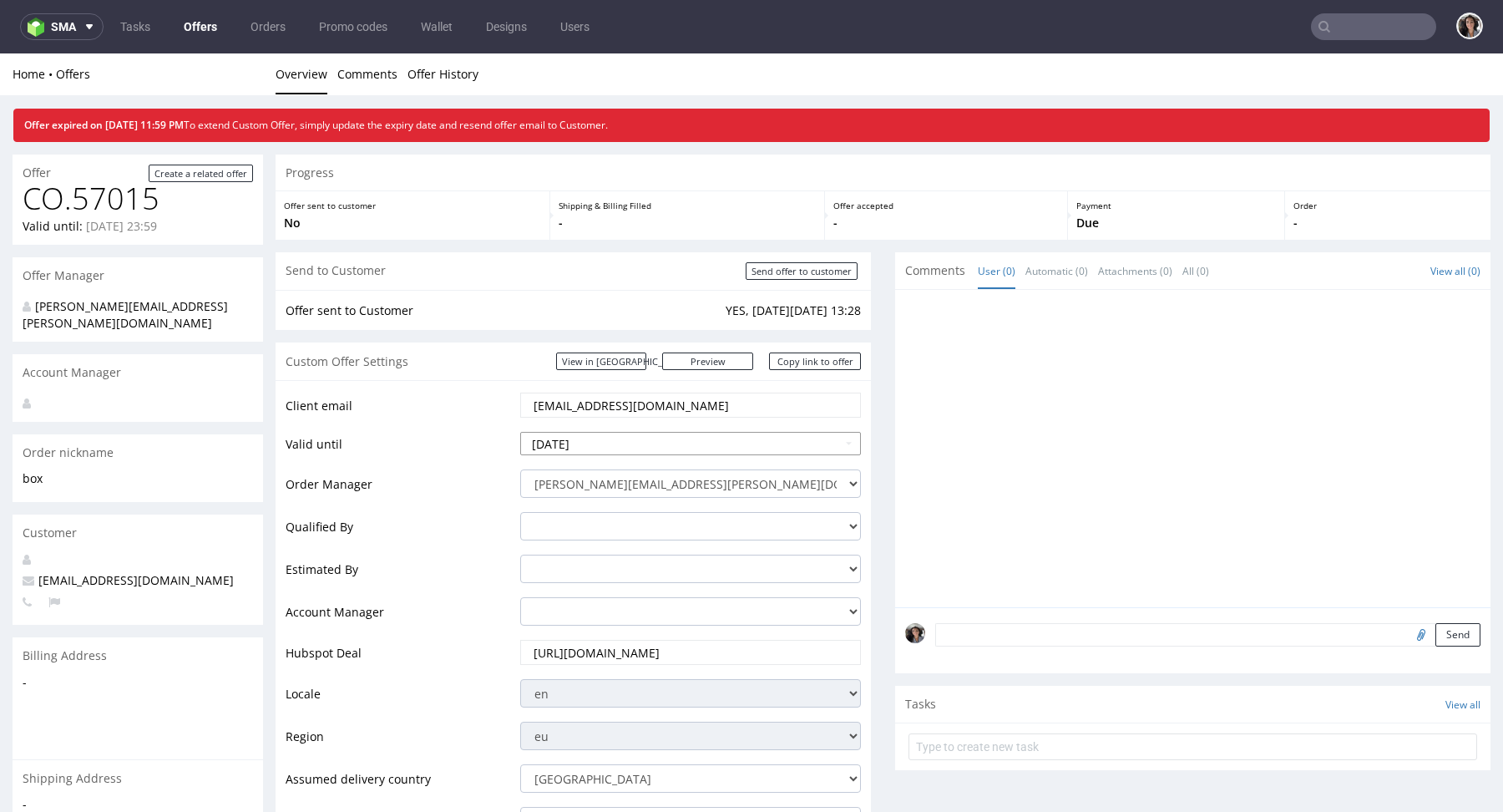
click at [600, 440] on input "2025-10-05" at bounding box center [690, 443] width 340 height 23
click at [583, 318] on td "7" at bounding box center [585, 318] width 25 height 25
type input "2025-10-07"
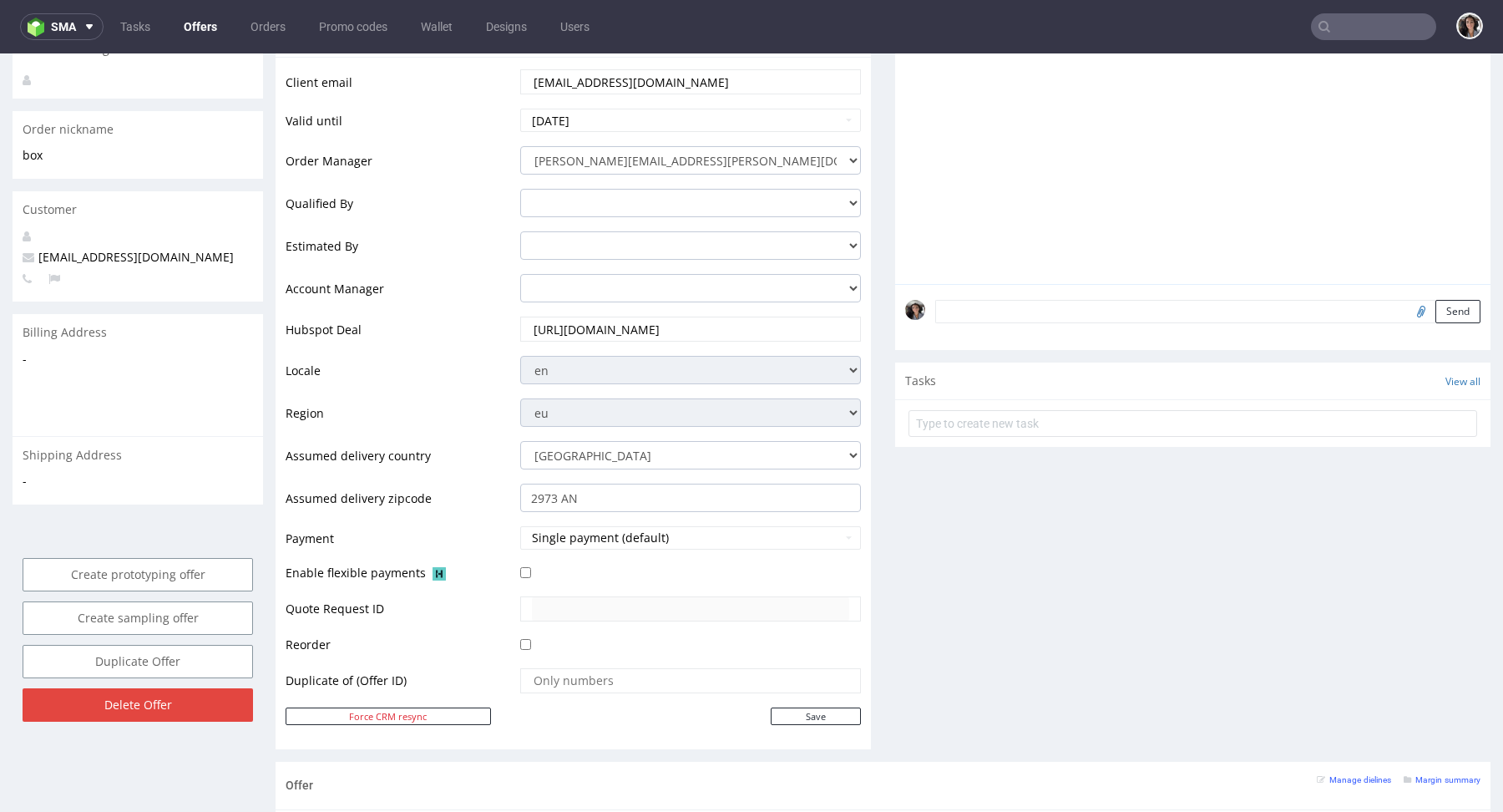
scroll to position [476, 0]
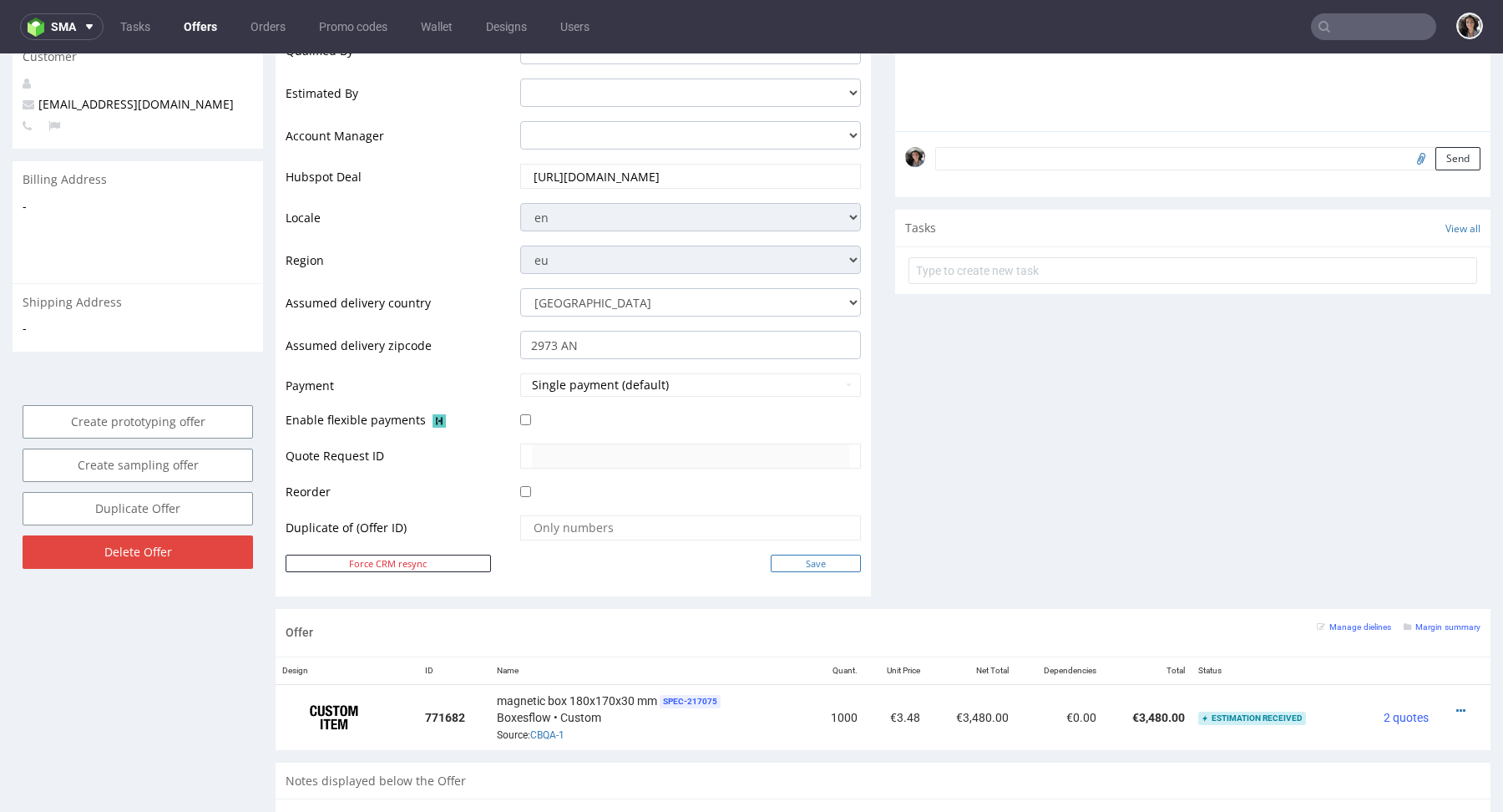
click at [825, 555] on input "Save" at bounding box center [815, 563] width 90 height 17
type input "In progress..."
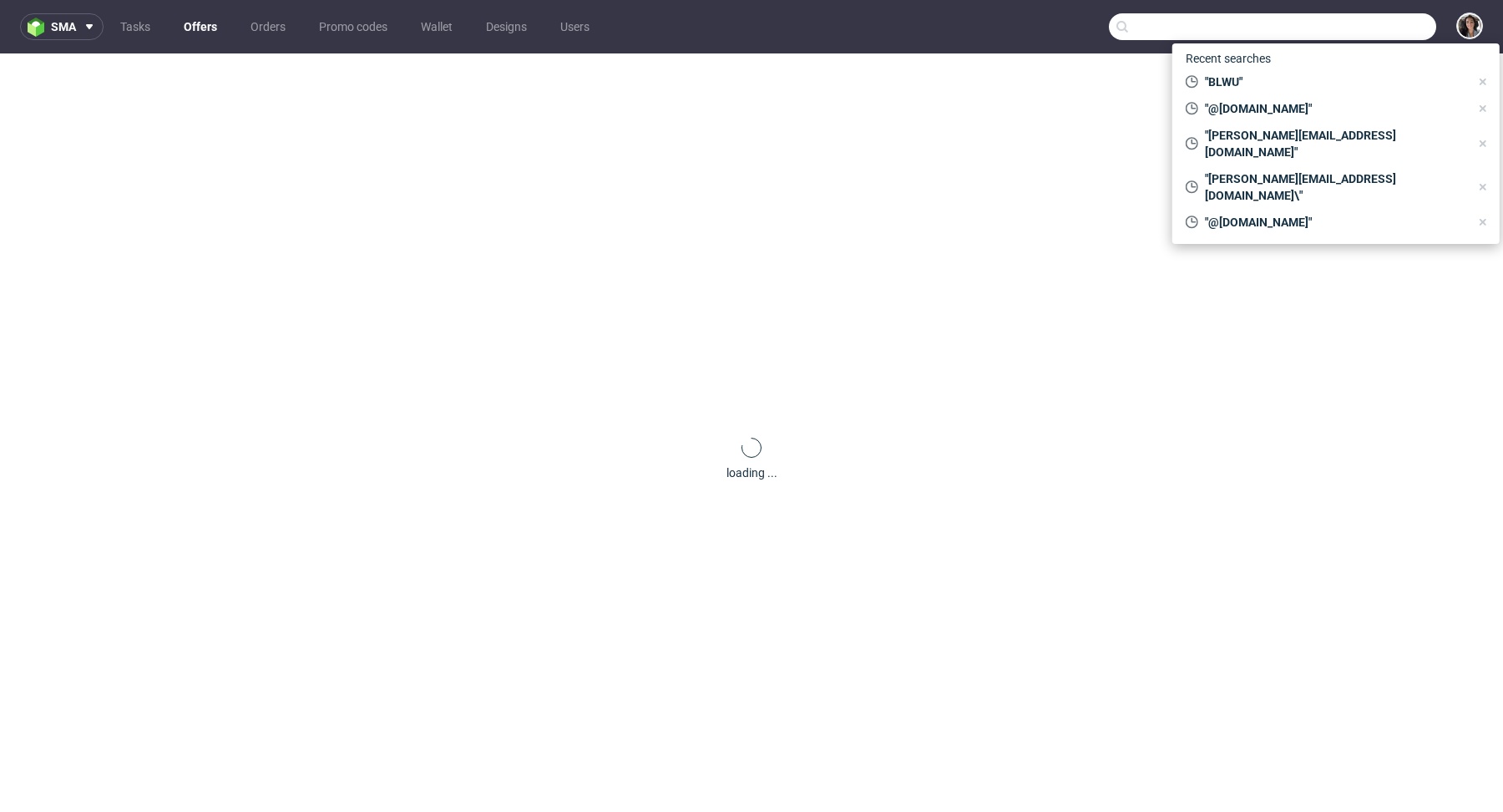
paste input "eli@fuzzball.club"
click at [1373, 37] on input "text" at bounding box center [1272, 26] width 327 height 27
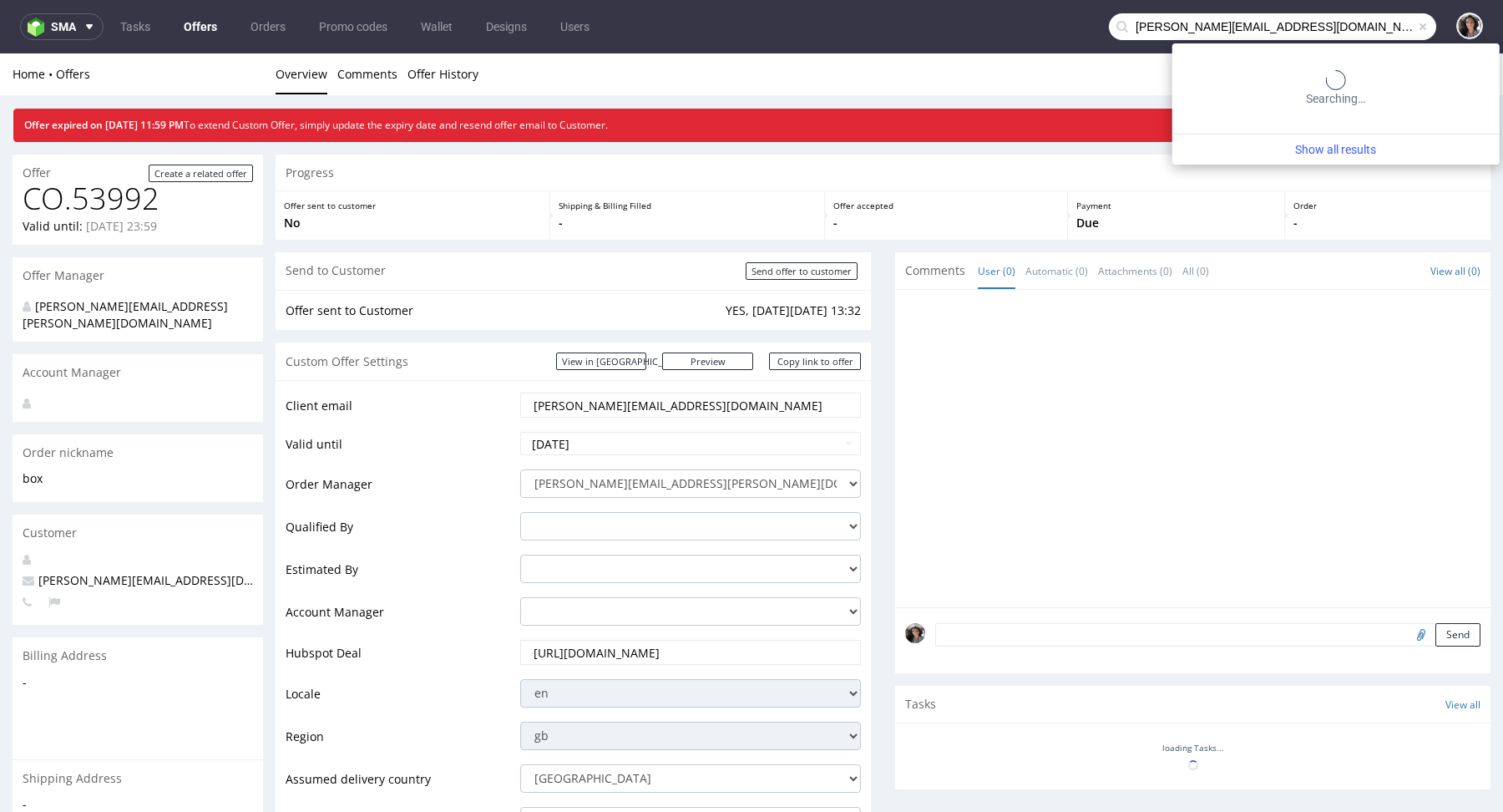
type input "eli@fuzzball.club"
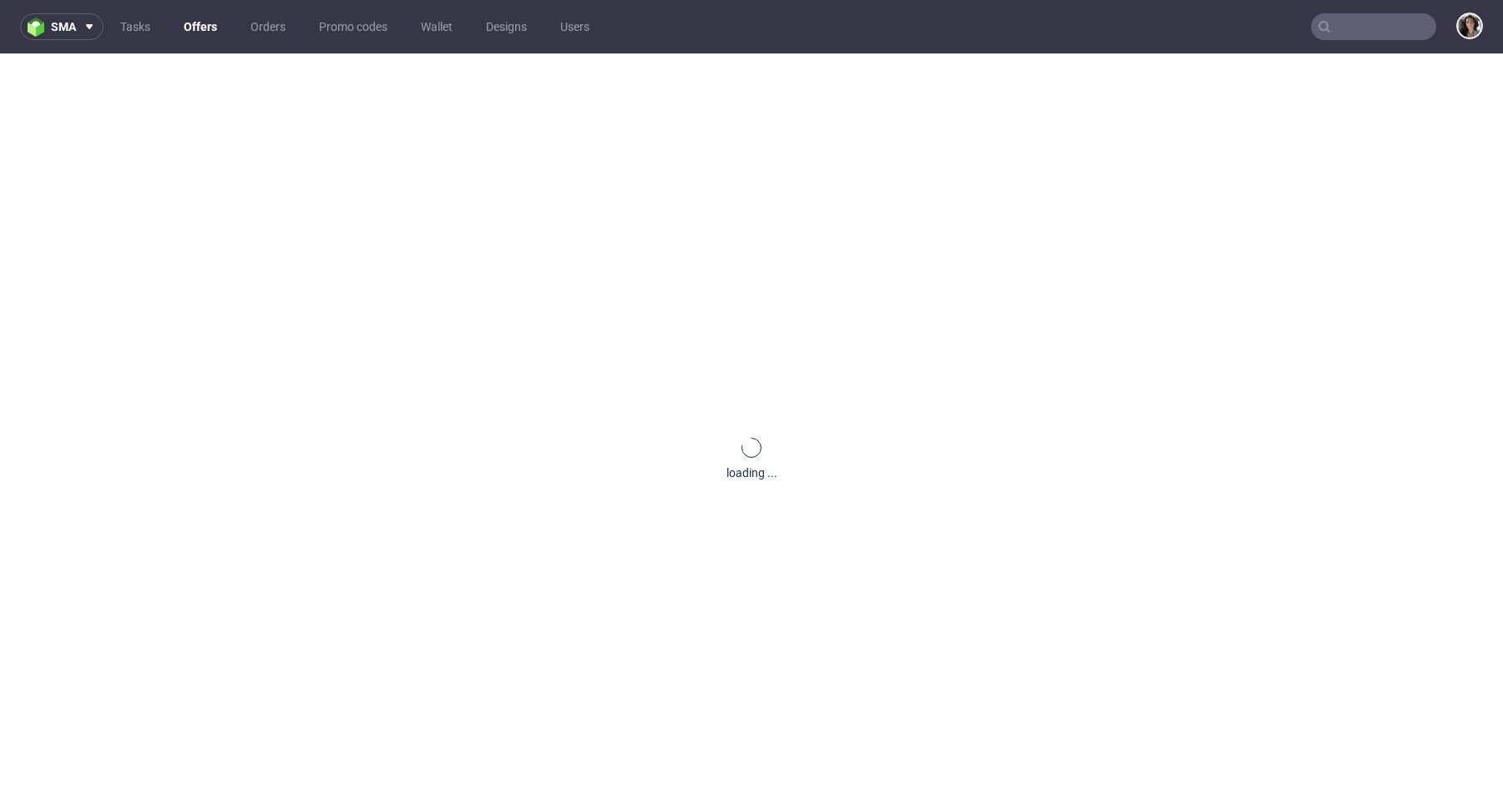
paste input "[PERSON_NAME][EMAIL_ADDRESS][PERSON_NAME][DOMAIN_NAME]"
click at [1380, 23] on input "text" at bounding box center [1373, 26] width 125 height 27
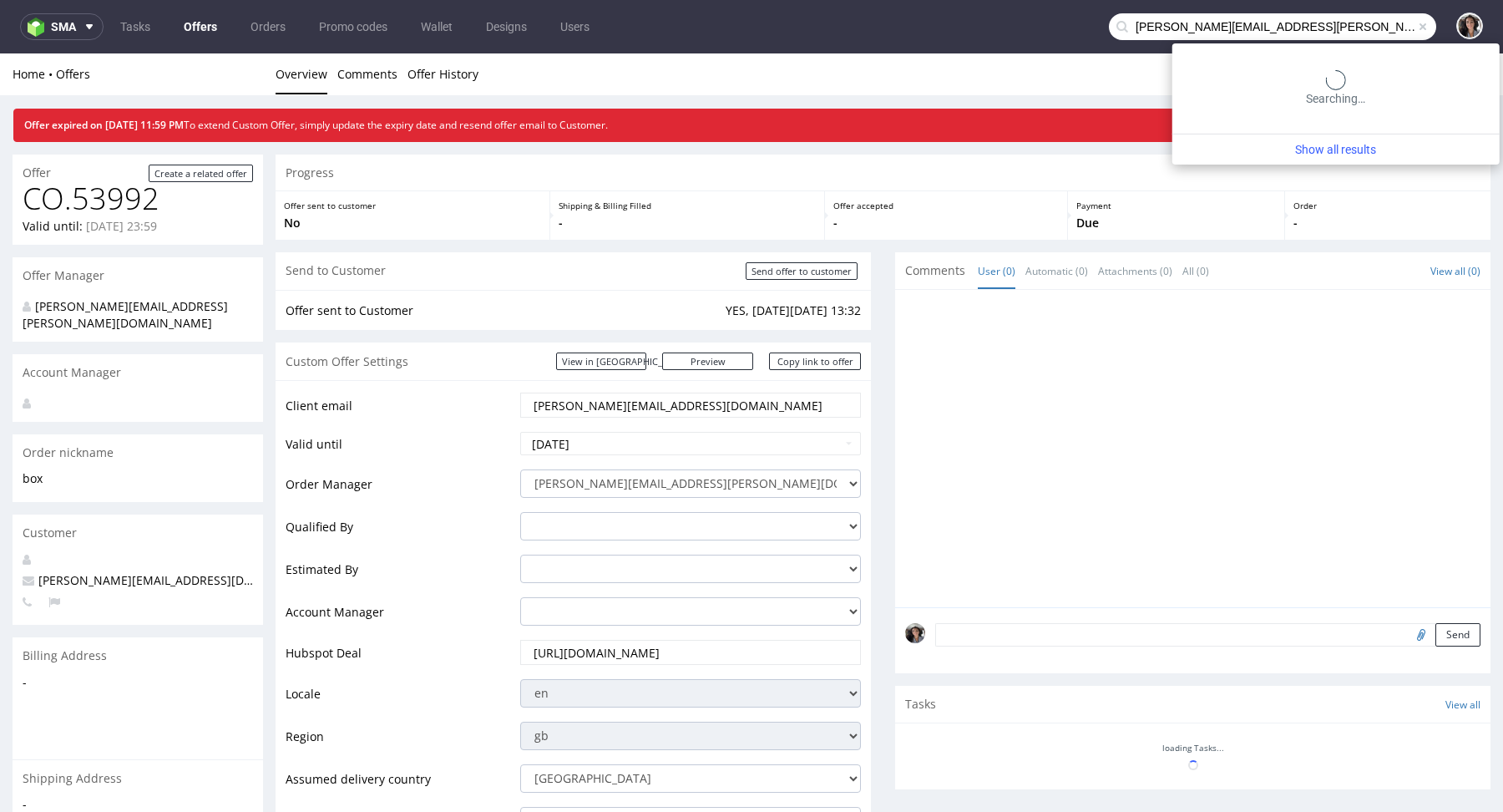
type input "[PERSON_NAME][EMAIL_ADDRESS][PERSON_NAME][DOMAIN_NAME]"
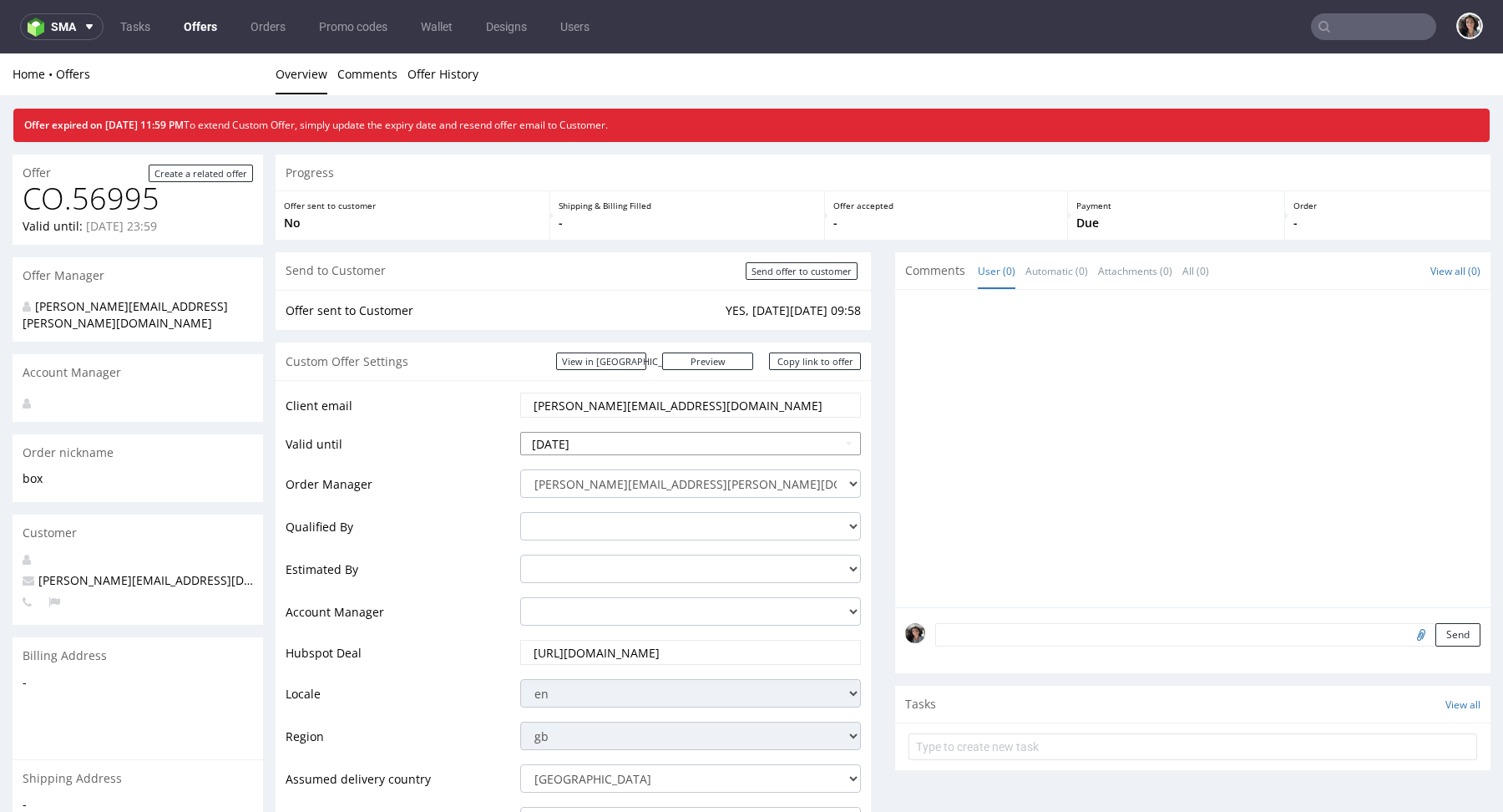
click at [607, 445] on input "2025-10-05" at bounding box center [690, 443] width 340 height 23
click at [563, 313] on td "6" at bounding box center [560, 318] width 26 height 25
type input "2025-10-06"
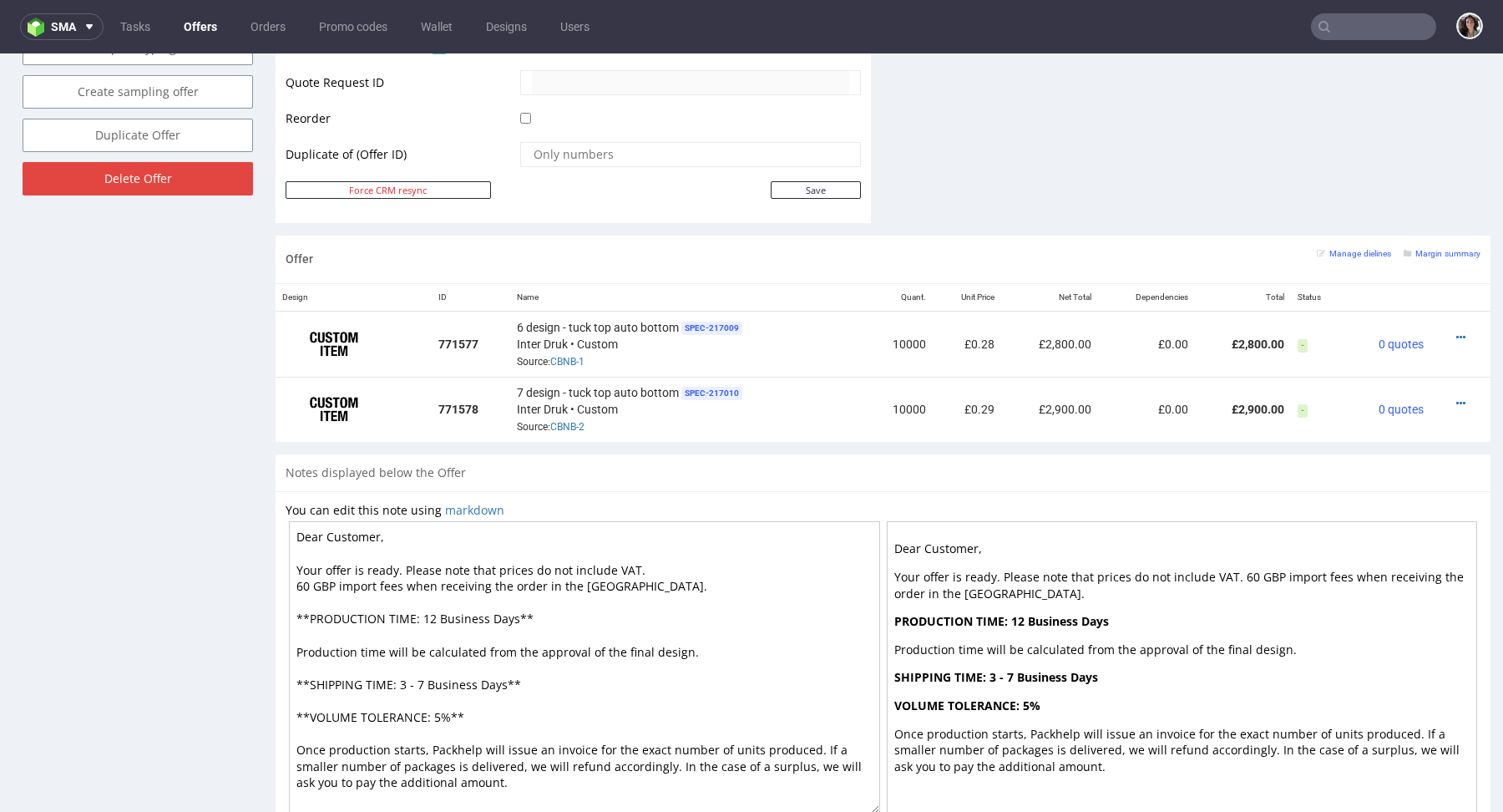
scroll to position [911, 0]
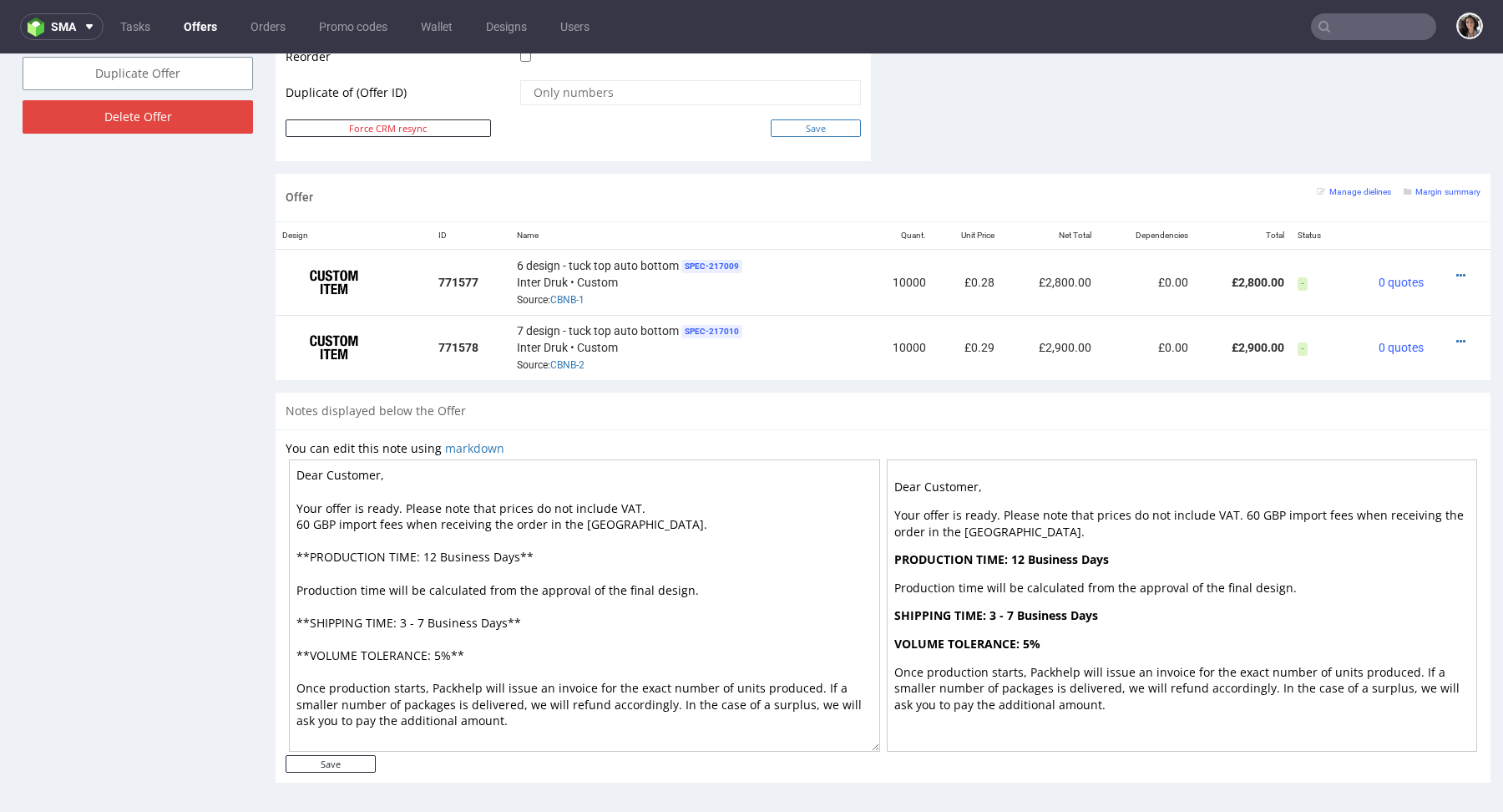
click at [820, 127] on input "Save" at bounding box center [815, 128] width 90 height 17
type input "In progress..."
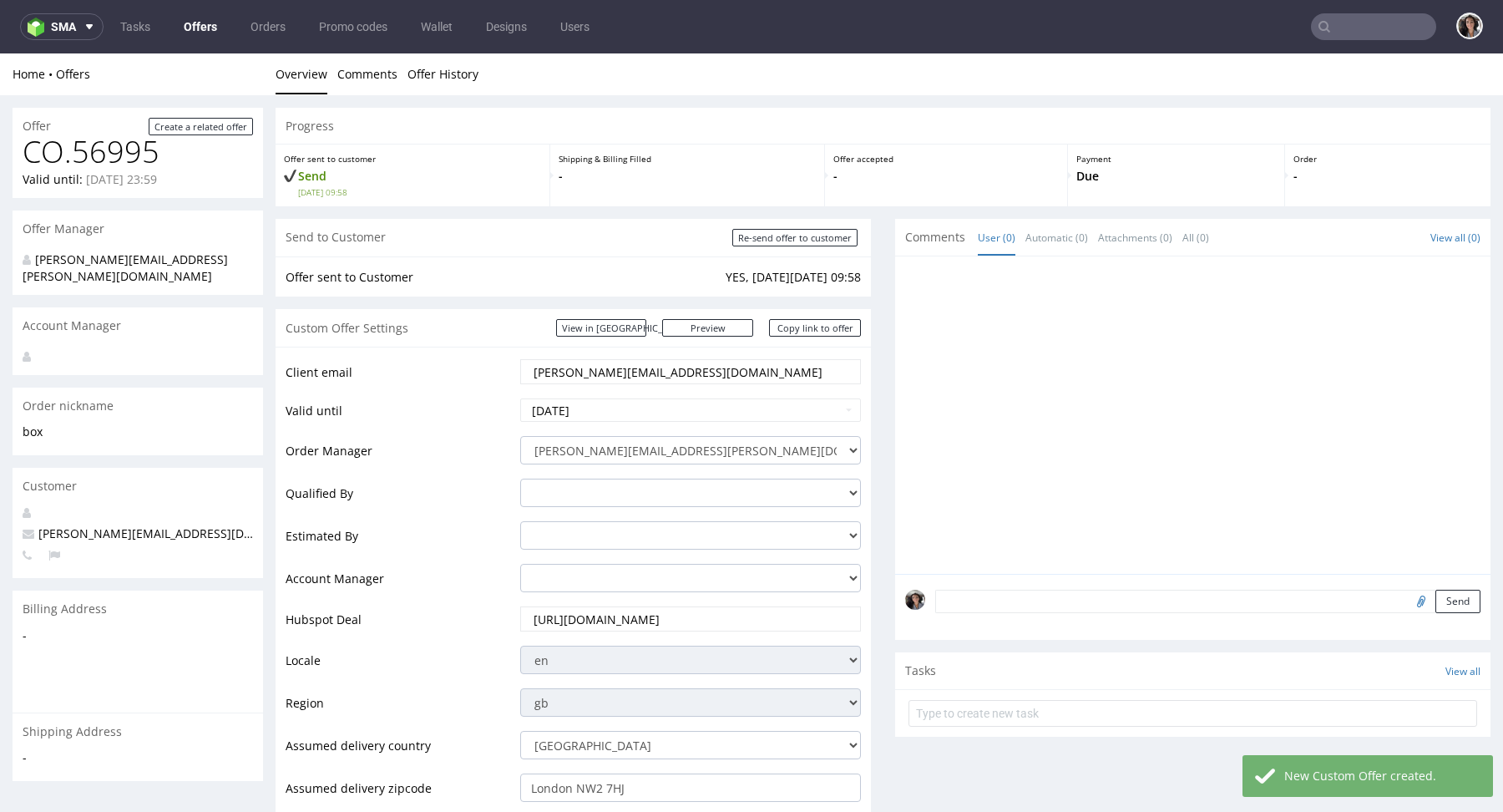
scroll to position [894, 0]
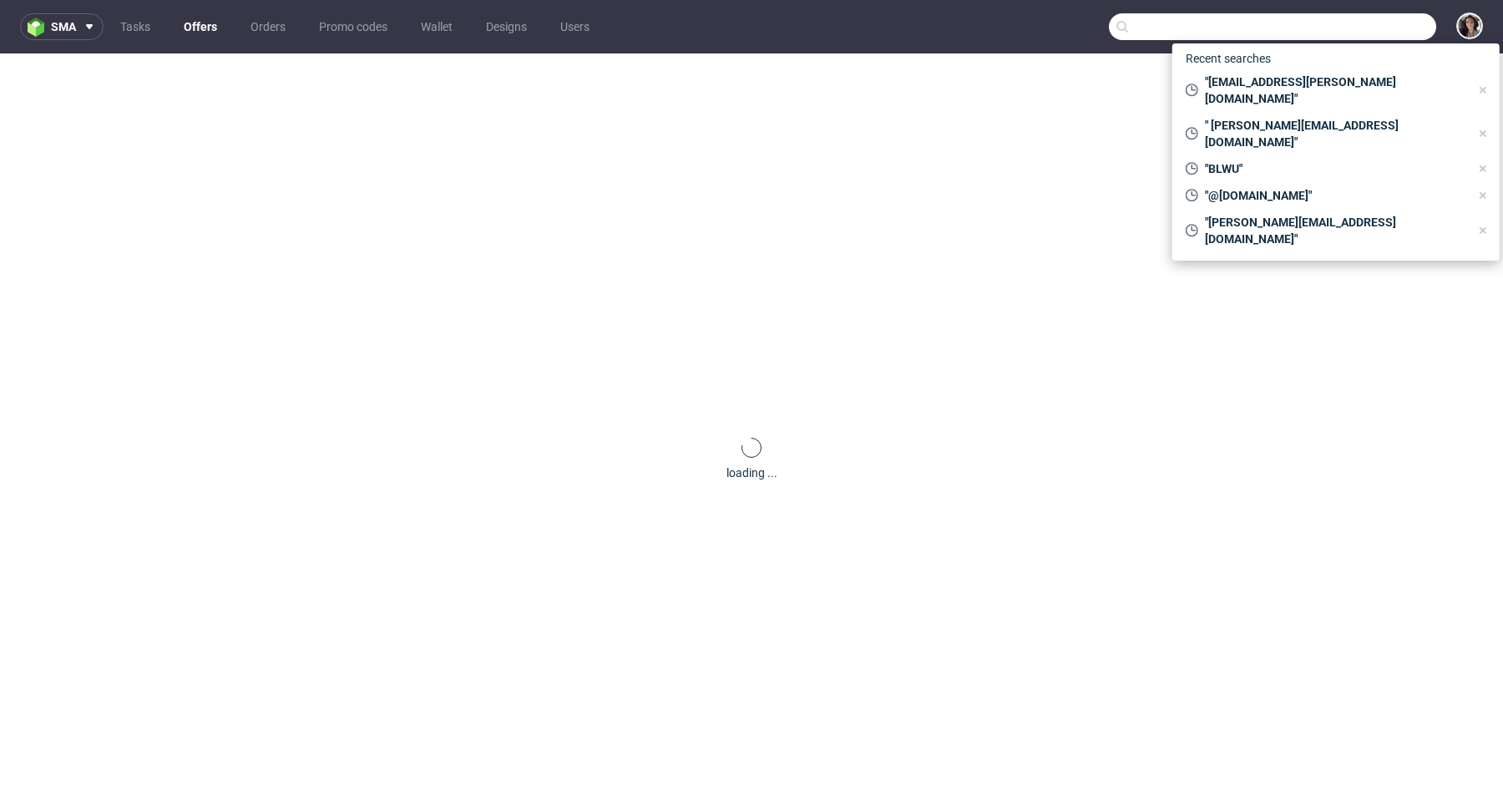
click at [1367, 29] on input "text" at bounding box center [1272, 26] width 327 height 27
paste input "[EMAIL_ADDRESS][DOMAIN_NAME]"
type input "awarebarcelona@gmail.com"
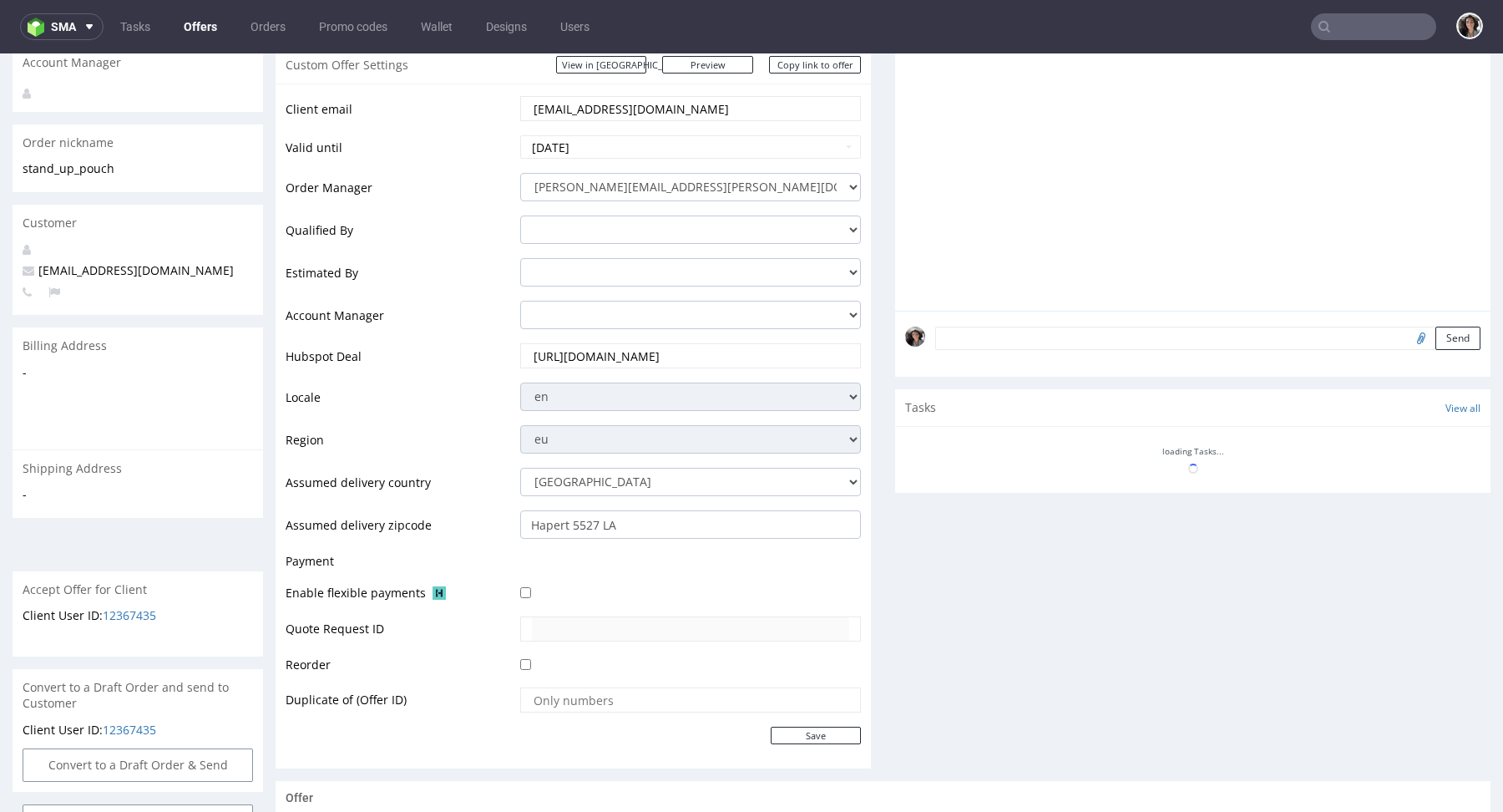
scroll to position [532, 0]
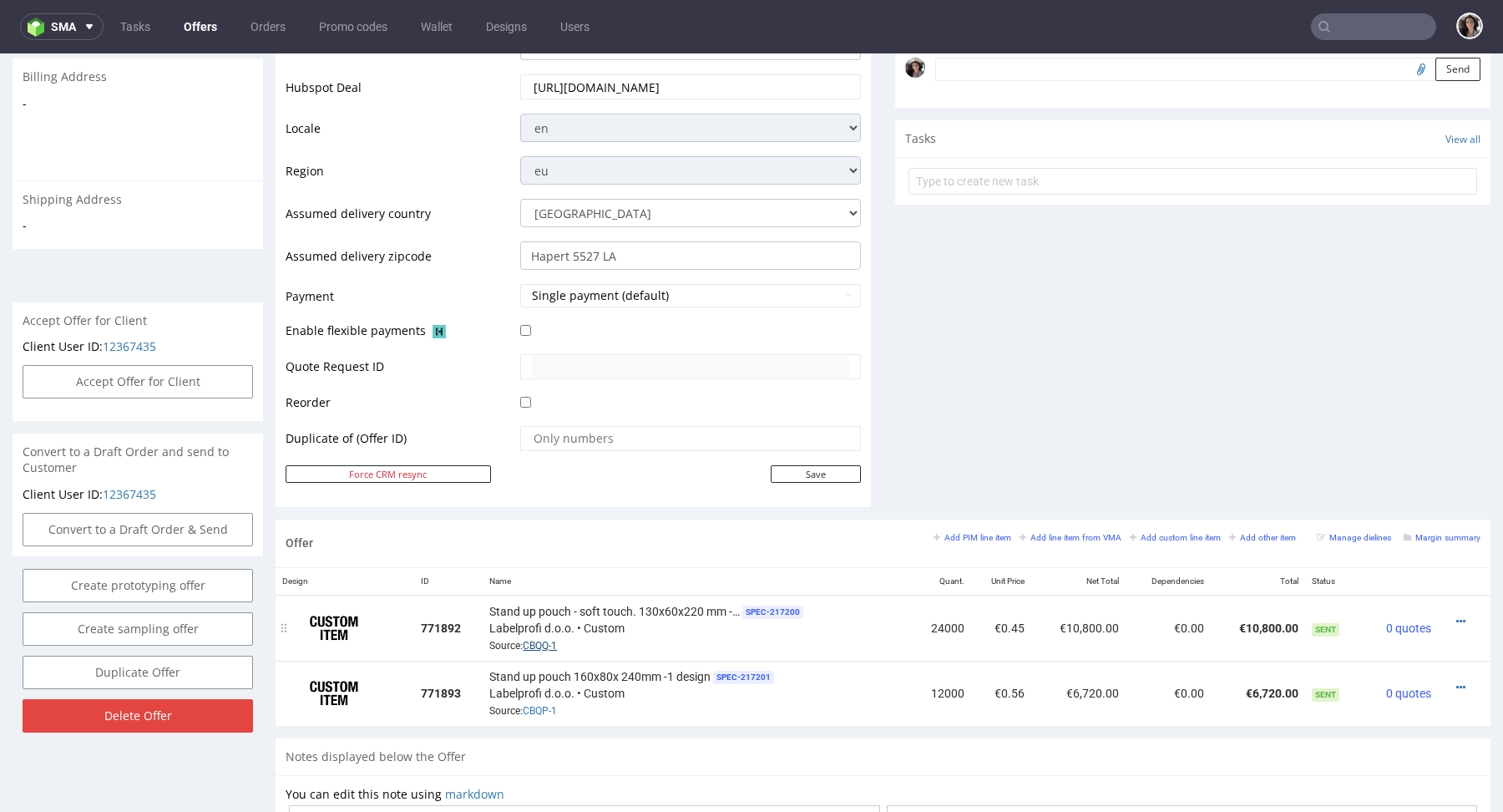
click at [551, 640] on link "CBQQ-1" at bounding box center [540, 646] width 35 height 12
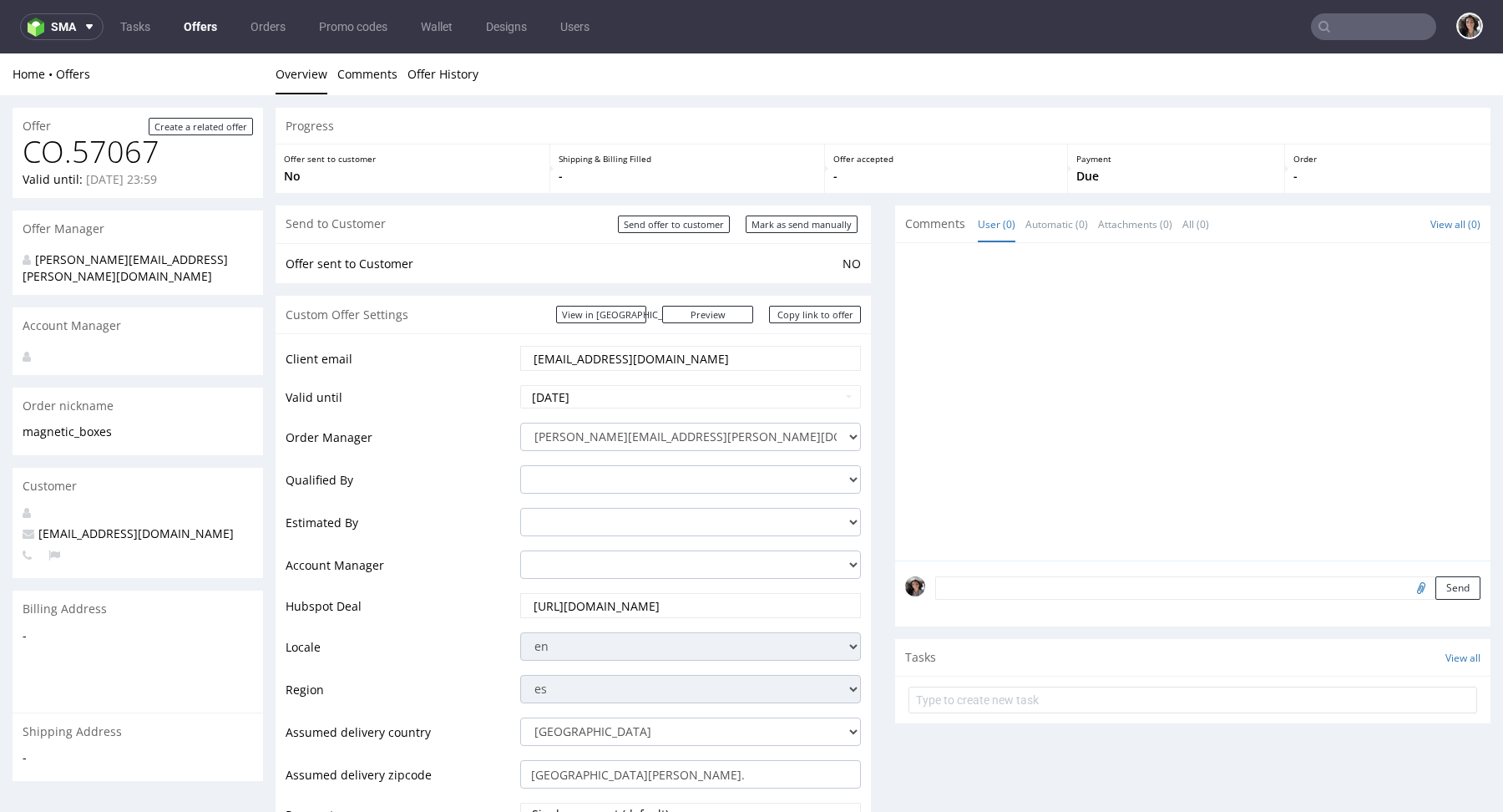
scroll to position [866, 0]
